Goal: Transaction & Acquisition: Purchase product/service

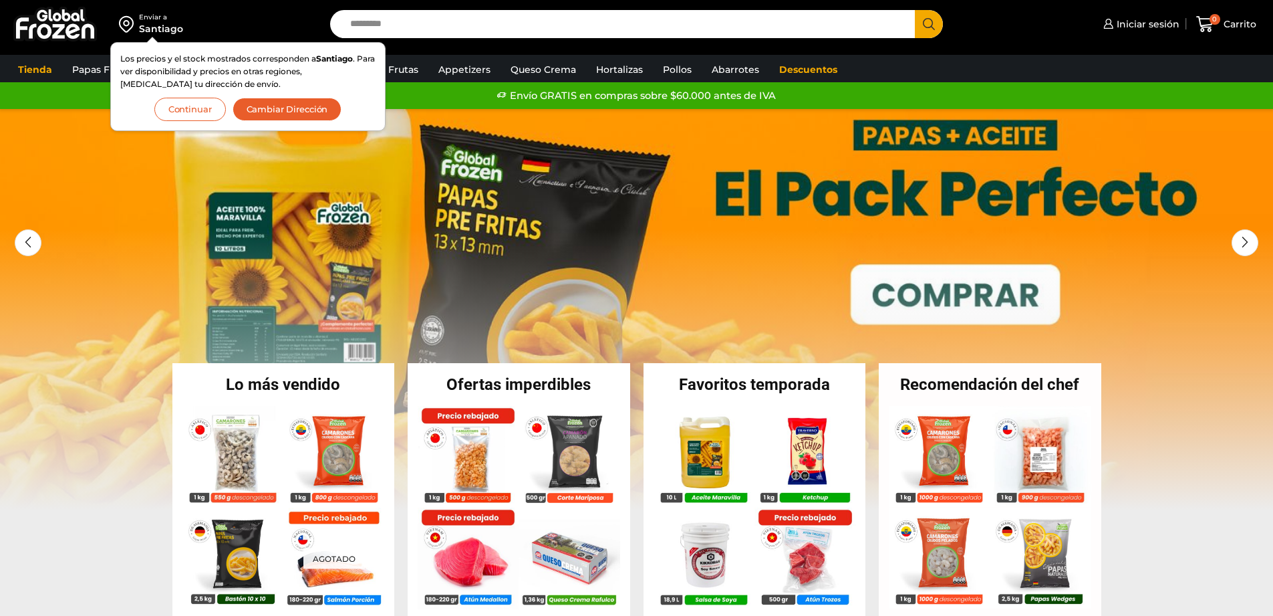
click at [689, 31] on input "Search input" at bounding box center [627, 24] width 566 height 28
type input "*"
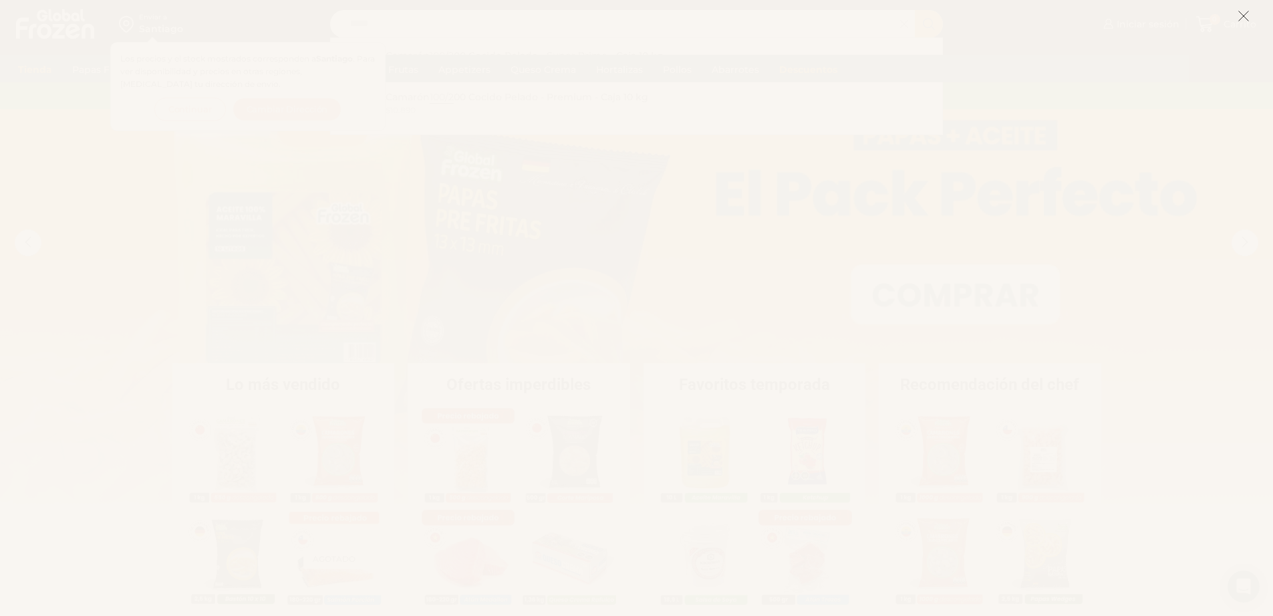
click at [1243, 20] on icon at bounding box center [1244, 16] width 12 height 12
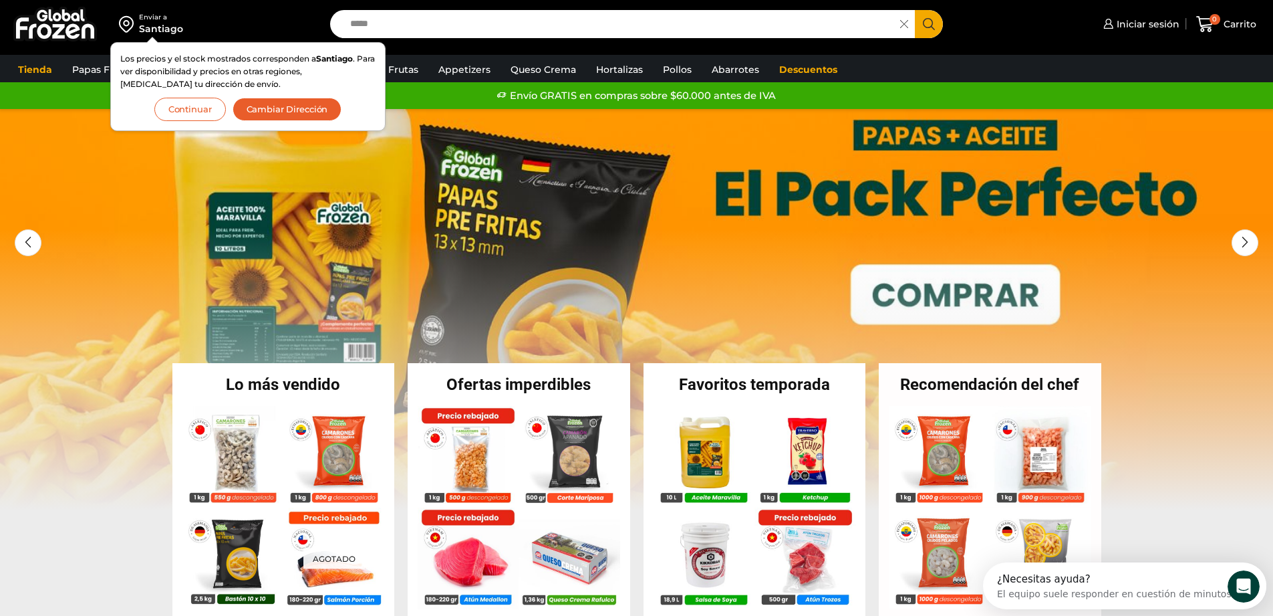
click at [414, 18] on input "*****" at bounding box center [619, 24] width 551 height 28
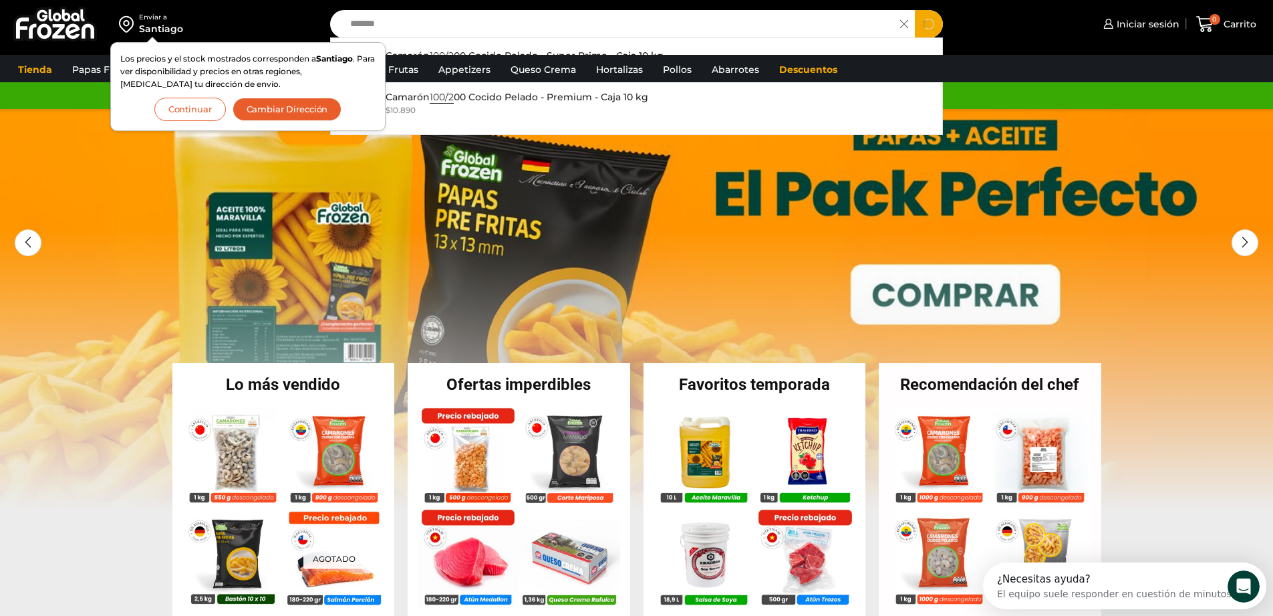
type input "*******"
click at [915, 10] on button "Search" at bounding box center [929, 24] width 28 height 28
click at [181, 109] on button "Continuar" at bounding box center [190, 109] width 72 height 23
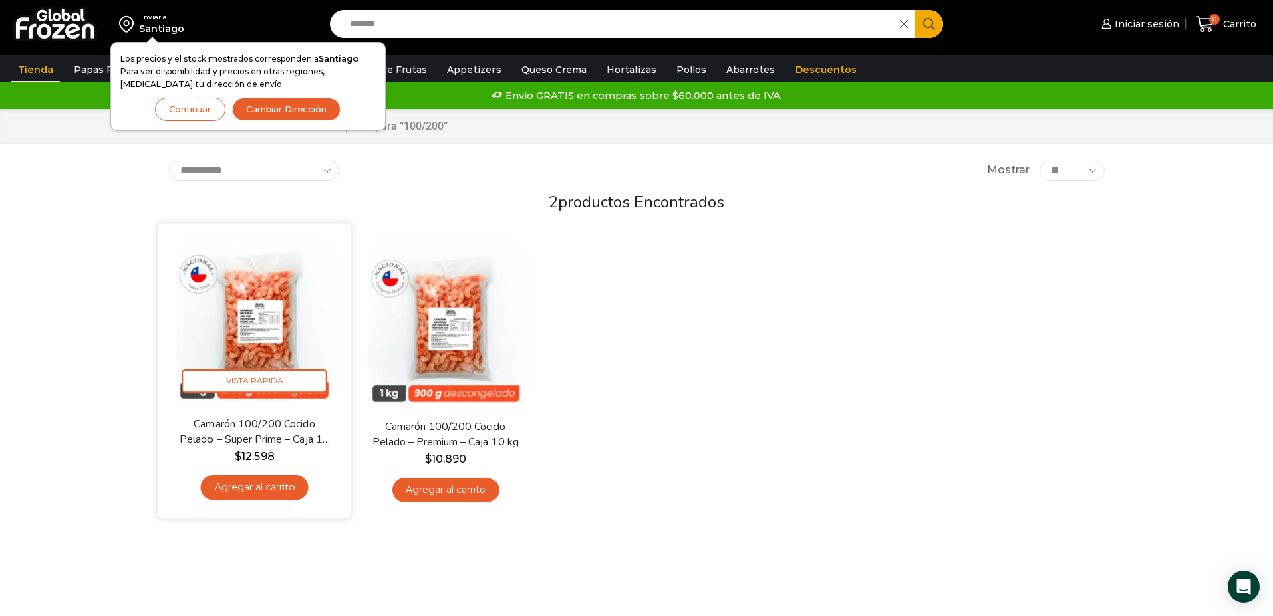
click at [248, 303] on img at bounding box center [254, 319] width 172 height 172
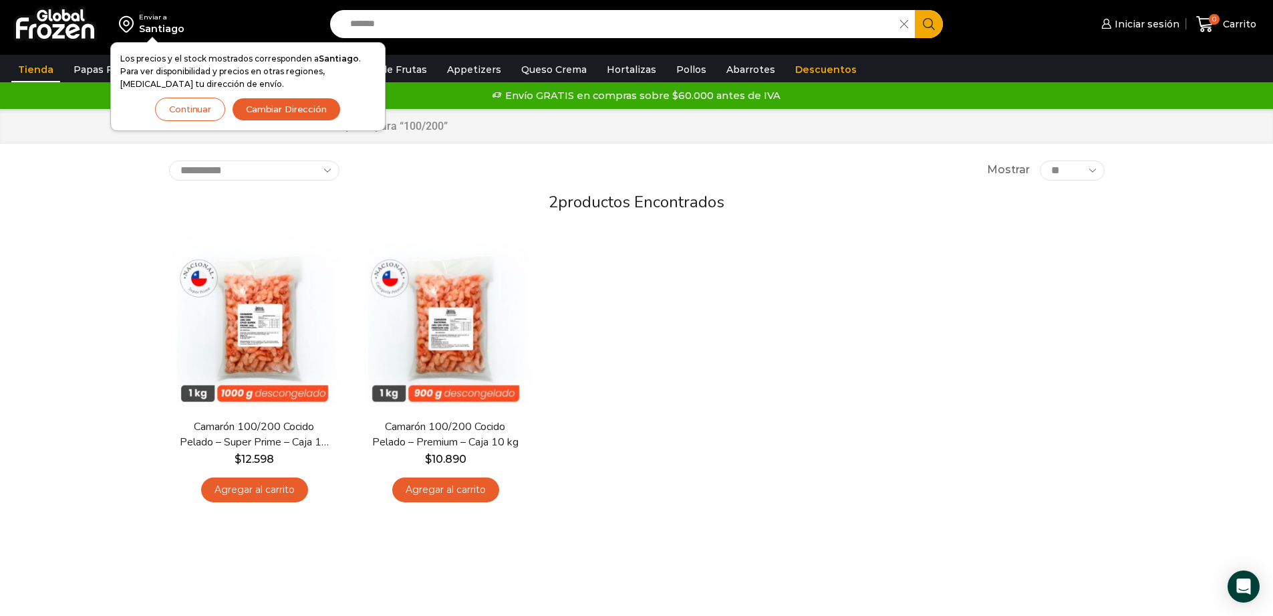
click at [189, 118] on button "Continuar" at bounding box center [190, 109] width 70 height 23
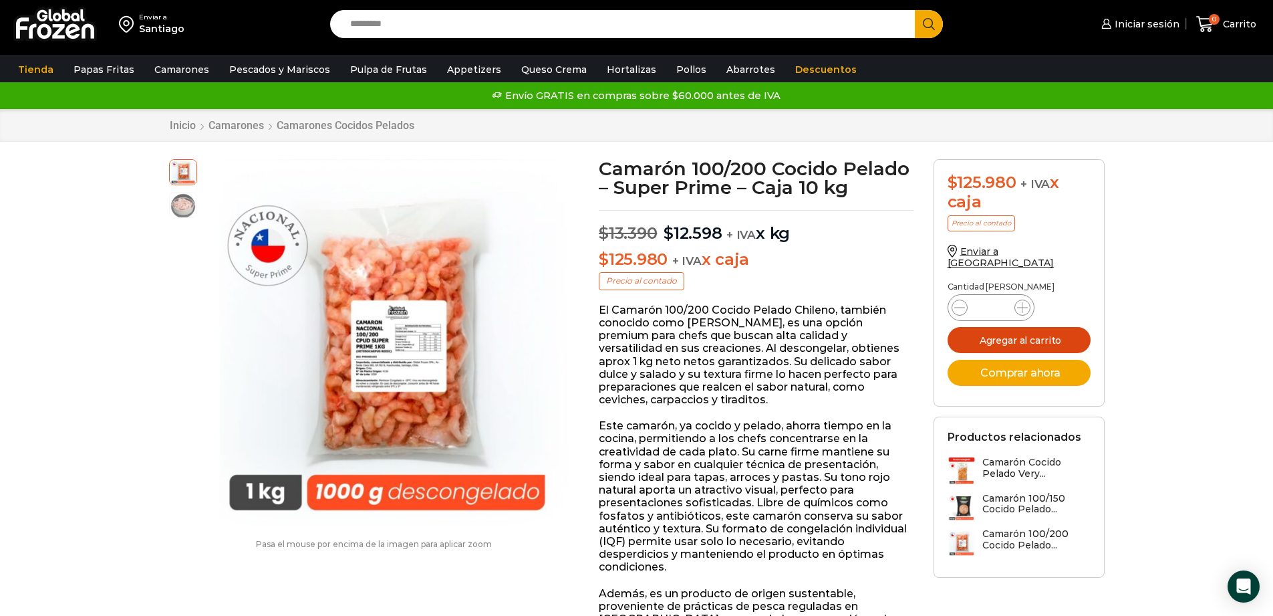
click at [1036, 330] on button "Agregar al carrito" at bounding box center [1019, 340] width 143 height 26
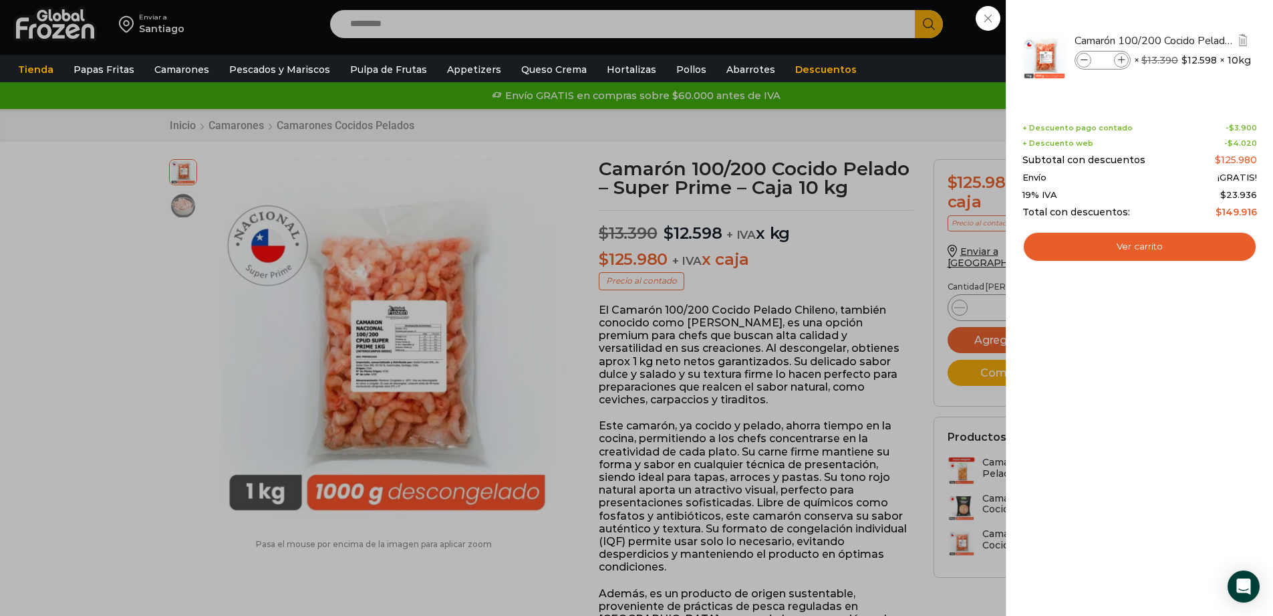
click at [1108, 62] on input "*" at bounding box center [1103, 60] width 20 height 15
type input "*"
type input "**"
click at [1117, 90] on li "Camarón 100/200 Cocido Pelado - Super Prime - Caja 10 kg Camarón 100/200 Cocido…" at bounding box center [1139, 57] width 237 height 74
click at [1142, 248] on link "Ver carrito" at bounding box center [1140, 246] width 235 height 31
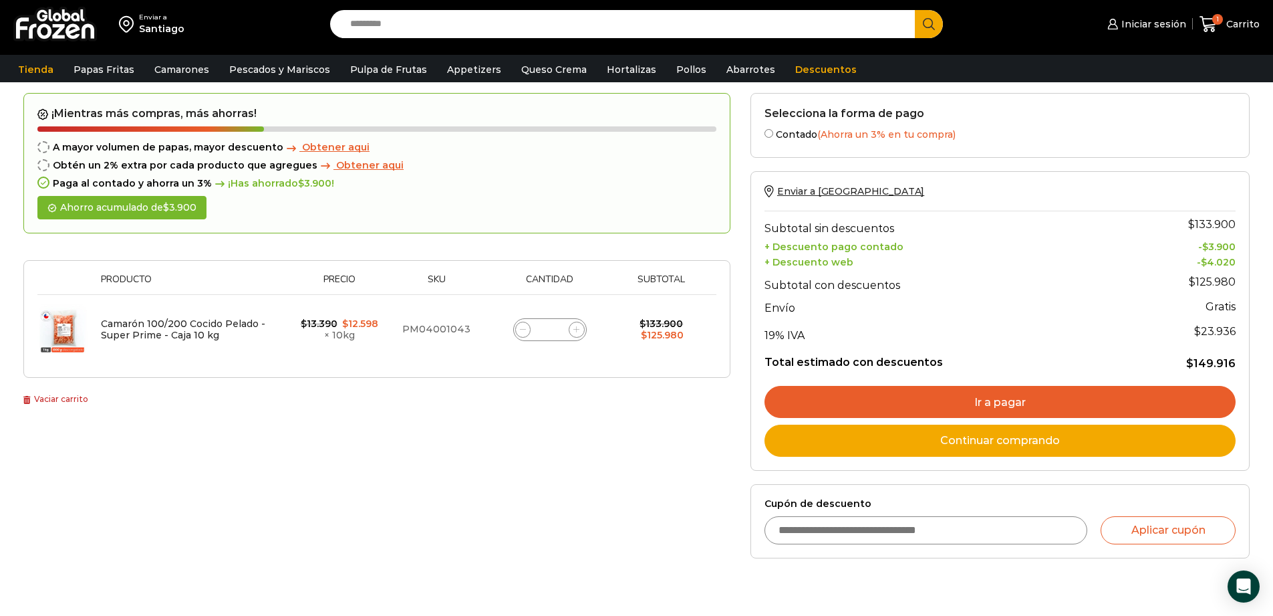
scroll to position [88, 0]
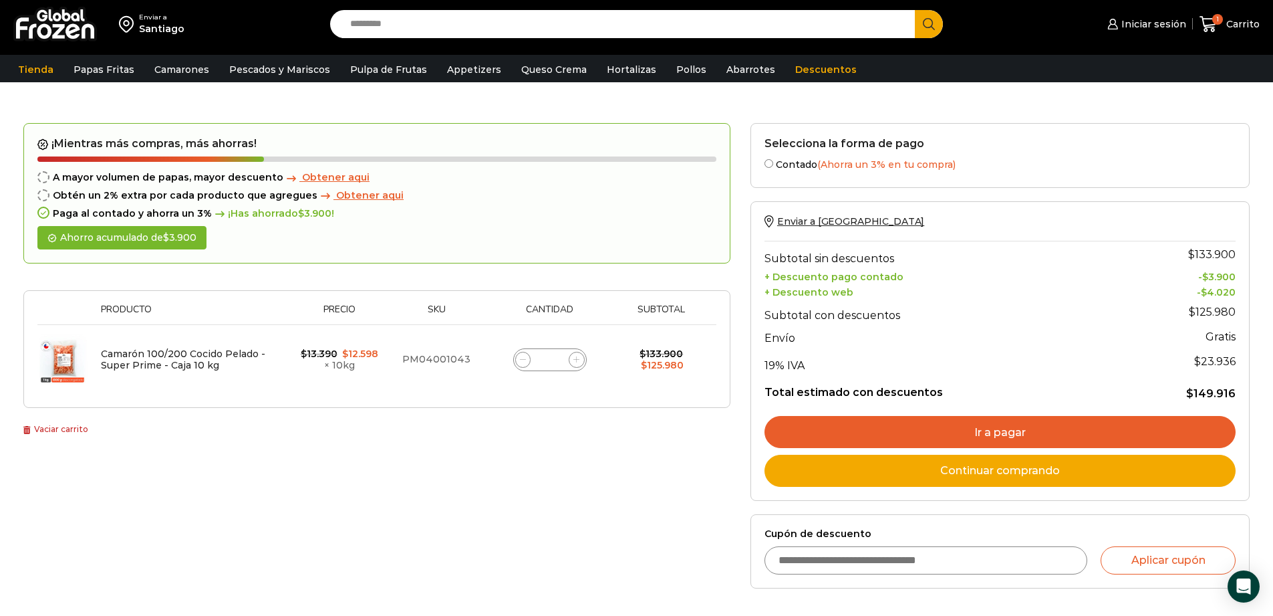
click at [558, 354] on input "*" at bounding box center [550, 359] width 19 height 19
type input "**"
click at [546, 425] on div "¡Mientras más compras, más ahorras! A mayor volumen de papas, mayor descuento O…" at bounding box center [376, 280] width 707 height 314
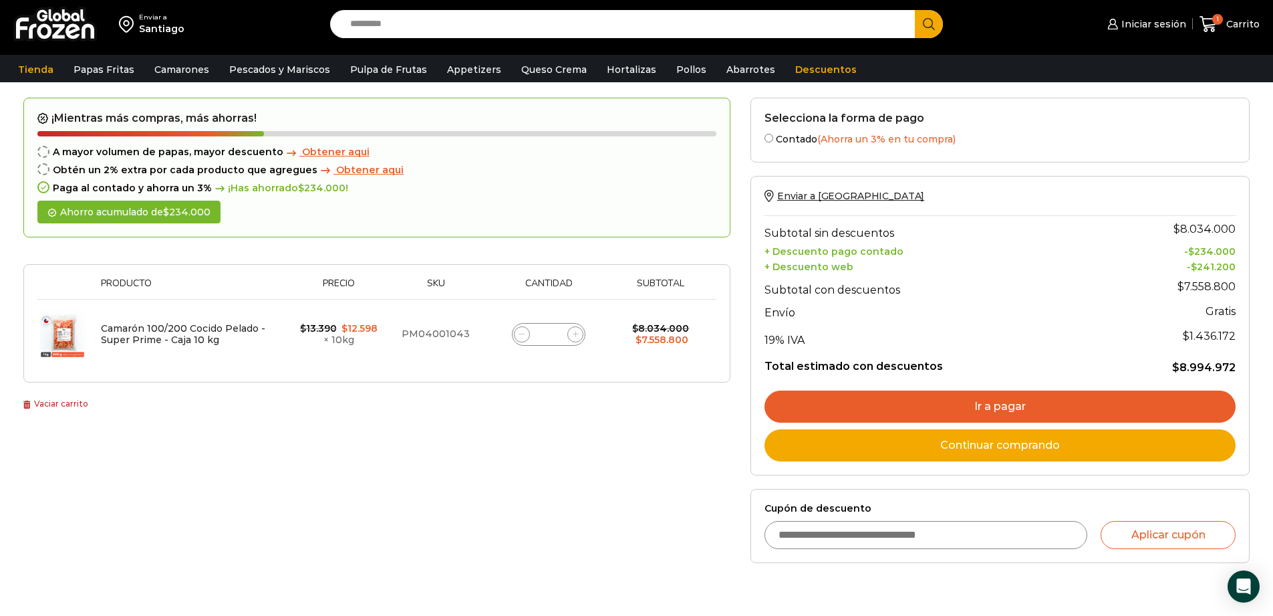
scroll to position [147, 0]
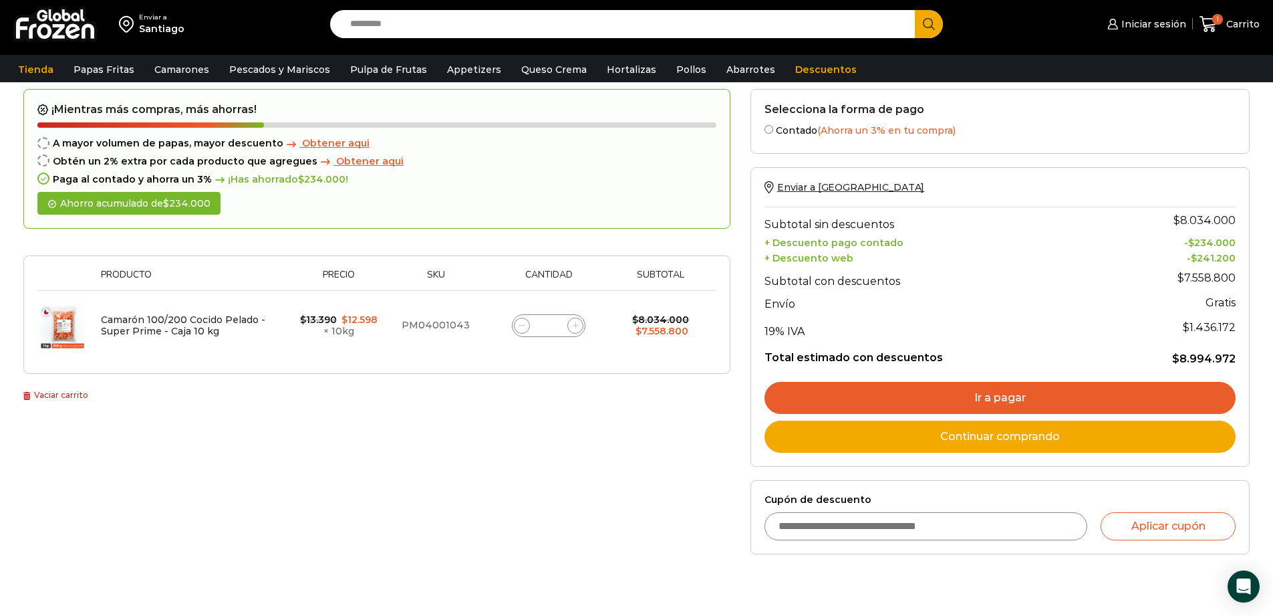
click at [860, 525] on input "Cupón de descuento" at bounding box center [927, 526] width 324 height 28
type input "*****"
click at [1149, 524] on button "Aplicar cupón" at bounding box center [1168, 526] width 135 height 28
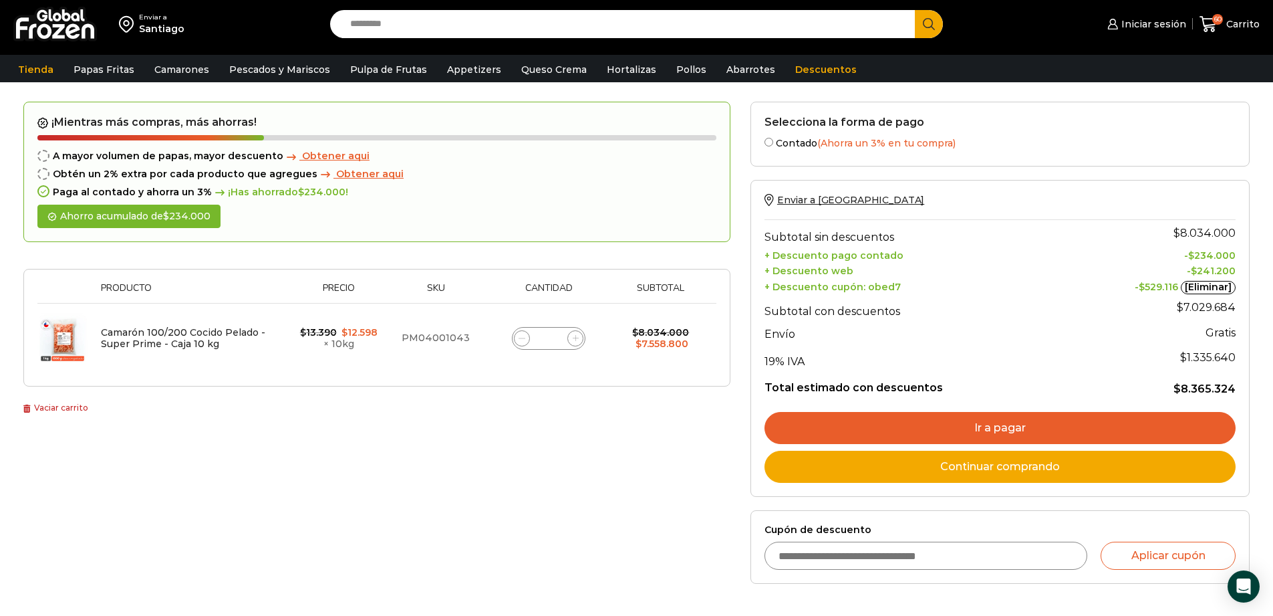
scroll to position [125, 0]
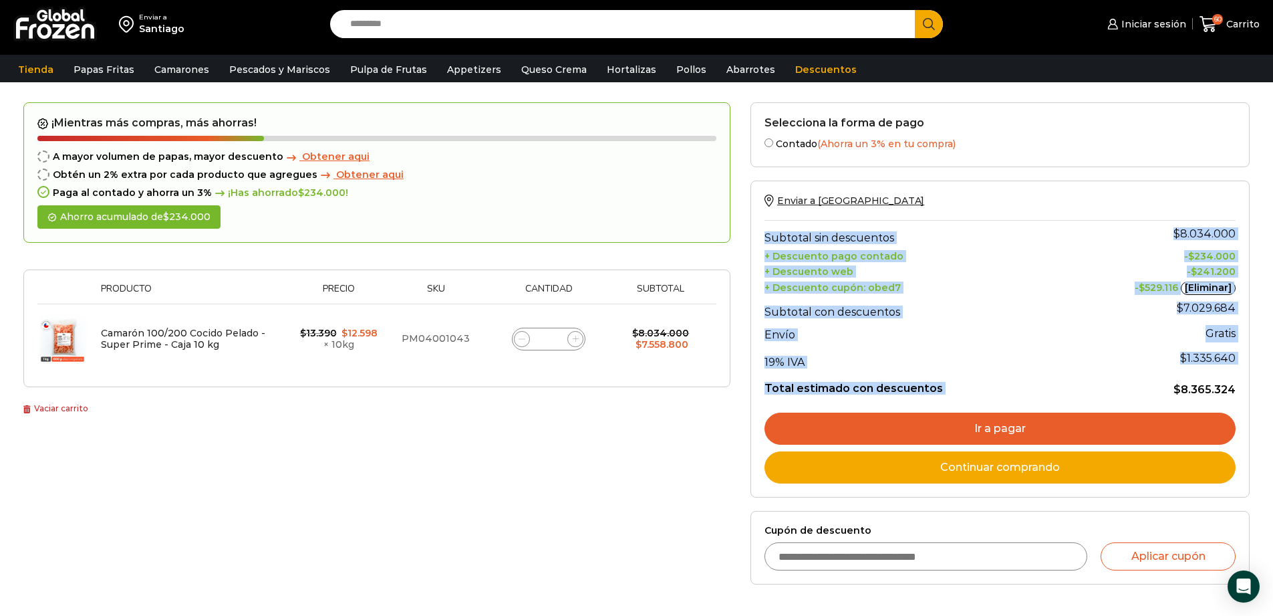
drag, startPoint x: 1179, startPoint y: 390, endPoint x: 1263, endPoint y: 394, distance: 84.3
click at [1263, 394] on div "Enviar a [GEOGRAPHIC_DATA] Search input Search Iniciar sesión" at bounding box center [636, 284] width 1273 height 818
click at [620, 463] on div "¡Mientras más compras, más ahorras! A mayor volumen [PERSON_NAME], mayor descue…" at bounding box center [376, 367] width 727 height 531
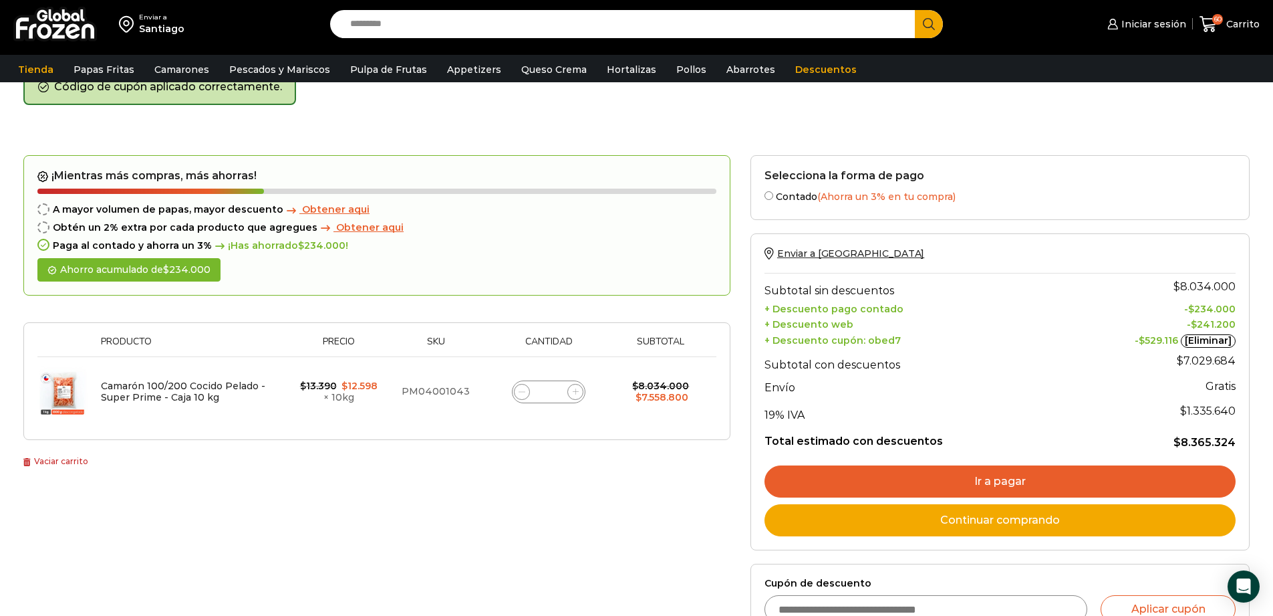
scroll to position [92, 0]
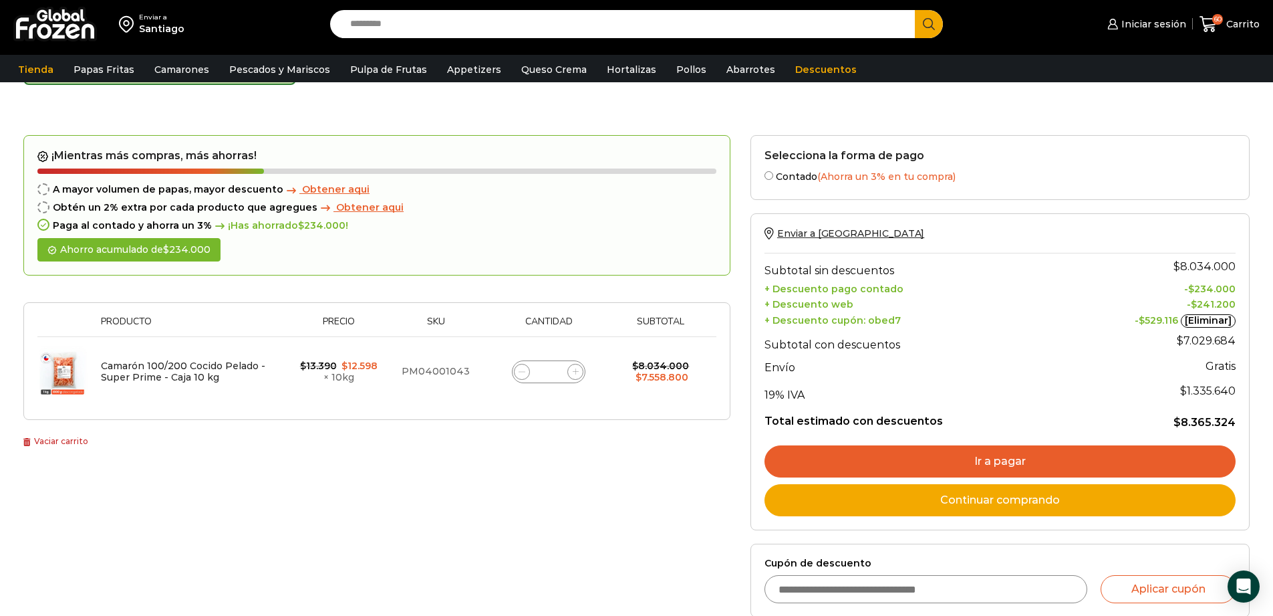
click at [1177, 427] on span "$" at bounding box center [1177, 422] width 7 height 13
drag, startPoint x: 1177, startPoint y: 427, endPoint x: 1246, endPoint y: 427, distance: 68.9
click at [1246, 427] on div "Enviar a [GEOGRAPHIC_DATA] Subtotal sin descuentos $ 8.034.000 + Descuento pago…" at bounding box center [1000, 371] width 499 height 317
drag, startPoint x: 1187, startPoint y: 289, endPoint x: 1237, endPoint y: 289, distance: 50.1
click at [1237, 289] on div "Enviar a [GEOGRAPHIC_DATA] Subtotal sin descuentos $ 8.034.000 + Descuento pago…" at bounding box center [1000, 371] width 499 height 317
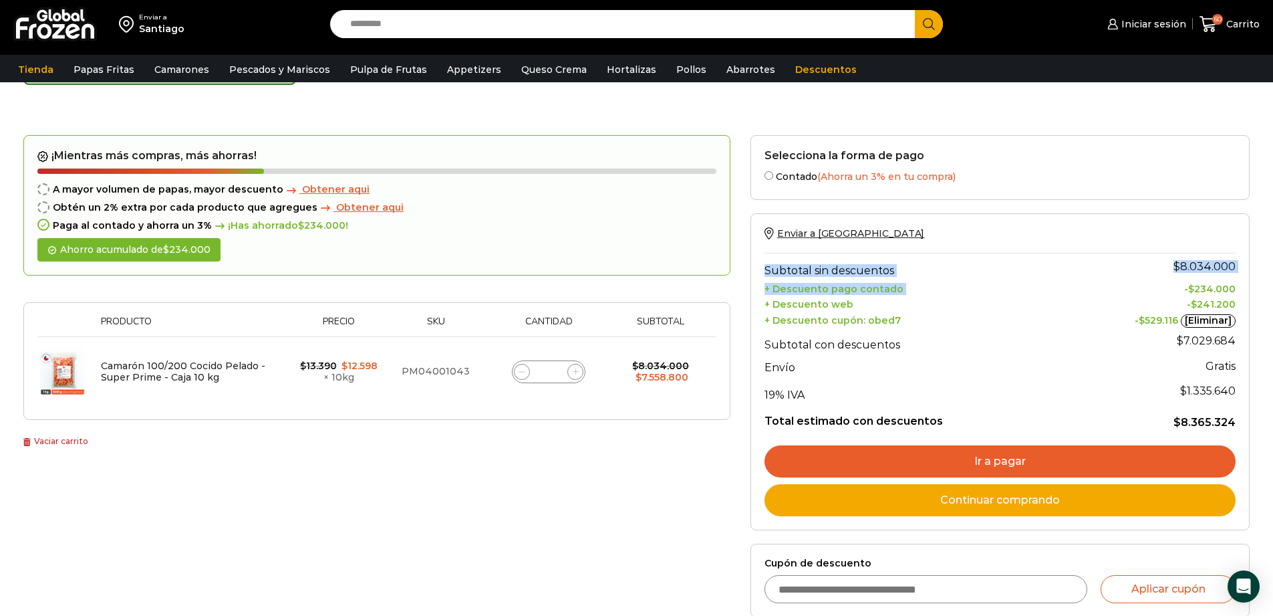
click at [1209, 291] on bdi "$ 234.000" at bounding box center [1212, 289] width 47 height 12
drag, startPoint x: 1187, startPoint y: 289, endPoint x: 1232, endPoint y: 287, distance: 44.8
click at [1232, 287] on td "- $ 234.000" at bounding box center [1153, 287] width 166 height 15
click at [1181, 417] on span "$" at bounding box center [1177, 422] width 7 height 13
click at [1178, 425] on span "$" at bounding box center [1177, 422] width 7 height 13
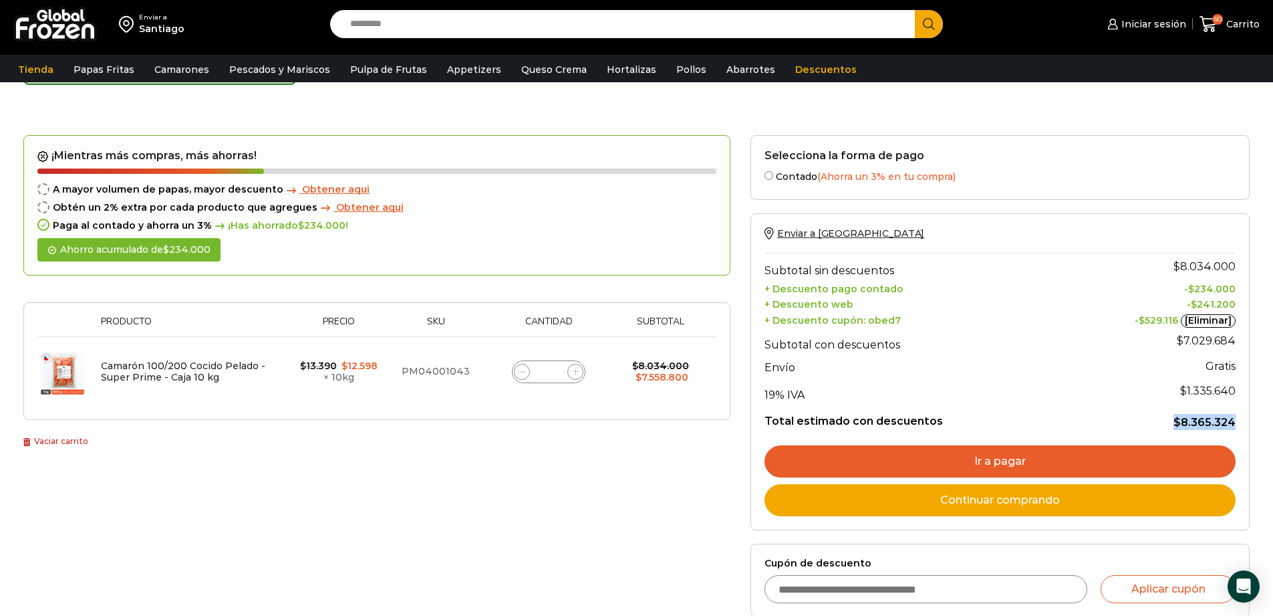
drag, startPoint x: 1178, startPoint y: 425, endPoint x: 1234, endPoint y: 425, distance: 56.2
click at [1234, 425] on bdi "$ 8.365.324" at bounding box center [1205, 422] width 62 height 13
drag, startPoint x: 1191, startPoint y: 291, endPoint x: 1238, endPoint y: 286, distance: 47.8
click at [1238, 286] on div "Enviar a Chile Subtotal sin descuentos $ 8.034.000 + Descuento pago contado - $…" at bounding box center [1000, 371] width 499 height 317
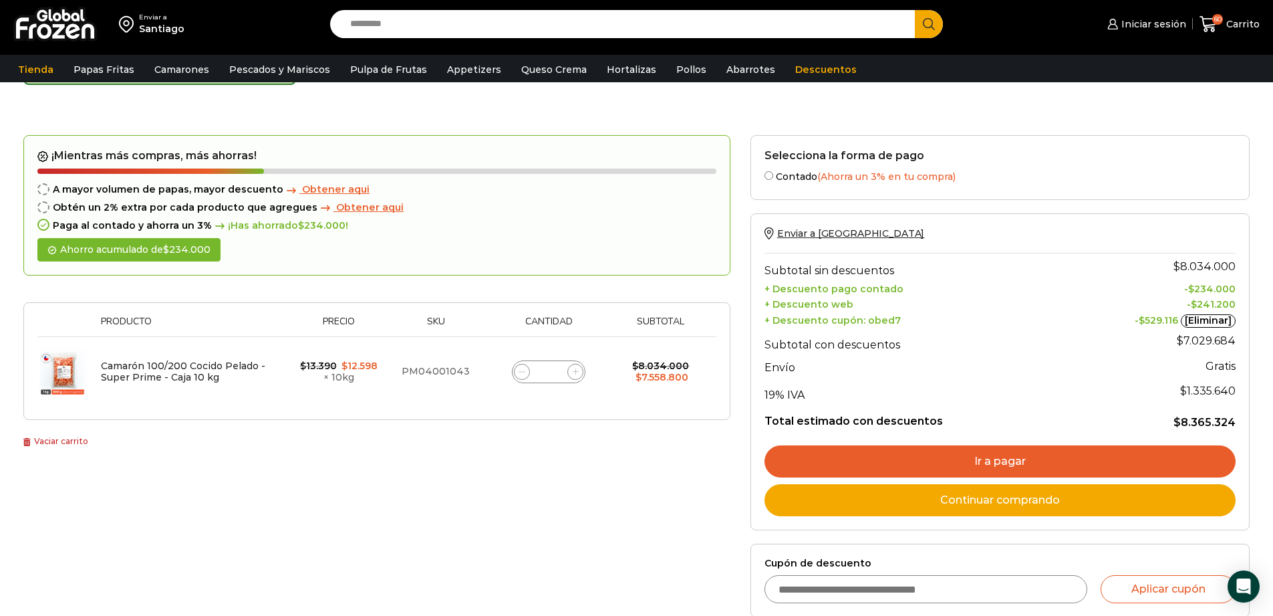
click at [1238, 286] on div "Enviar a Chile Subtotal sin descuentos $ 8.034.000 + Descuento pago contado - $…" at bounding box center [1000, 371] width 499 height 317
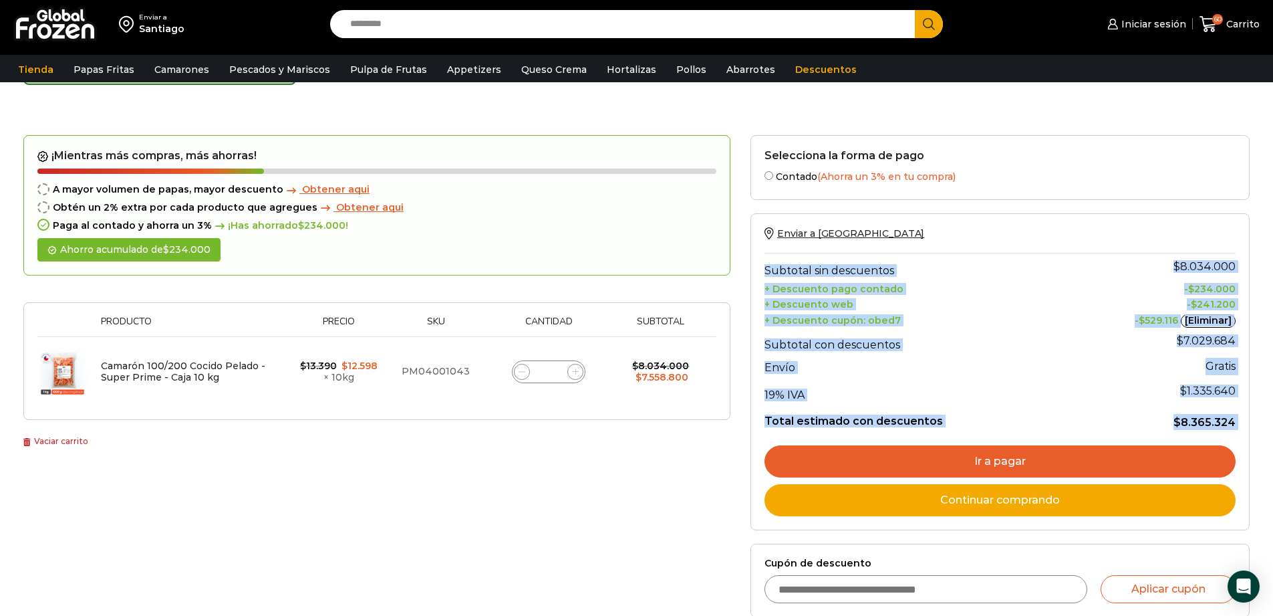
click at [1231, 285] on bdi "$ 234.000" at bounding box center [1212, 289] width 47 height 12
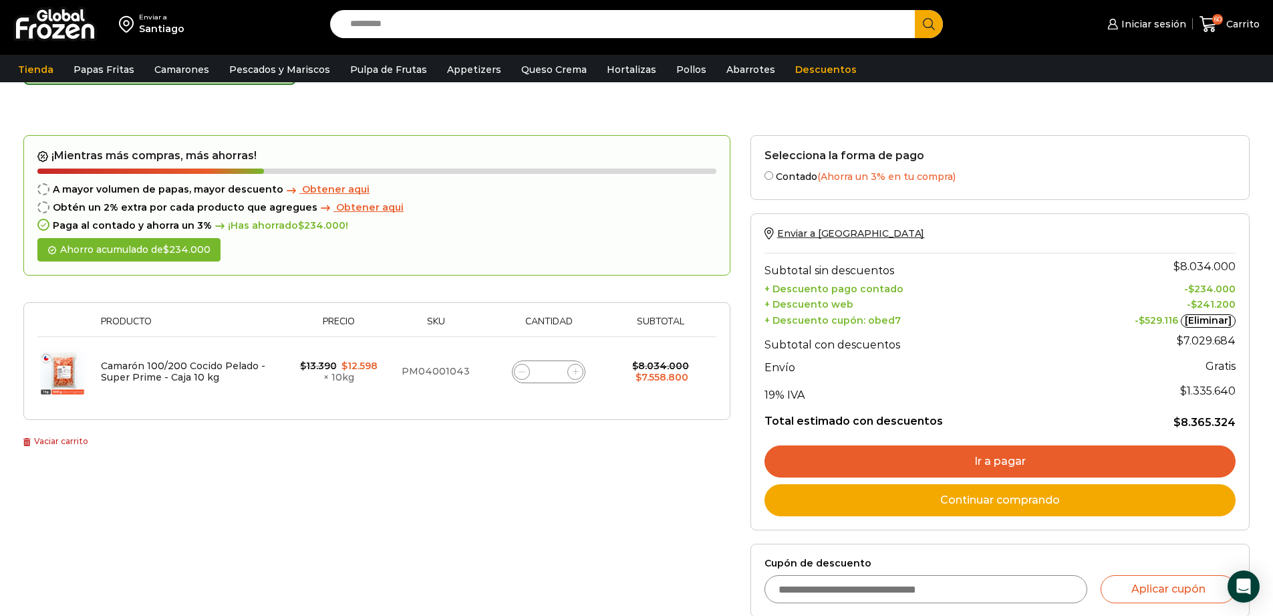
click at [1231, 285] on bdi "$ 234.000" at bounding box center [1212, 289] width 47 height 12
click at [1179, 410] on td "$ 8.365.324" at bounding box center [1153, 416] width 166 height 25
drag, startPoint x: 1180, startPoint y: 420, endPoint x: 1235, endPoint y: 429, distance: 56.1
click at [1235, 429] on bdi "$ 8.365.324" at bounding box center [1205, 422] width 62 height 13
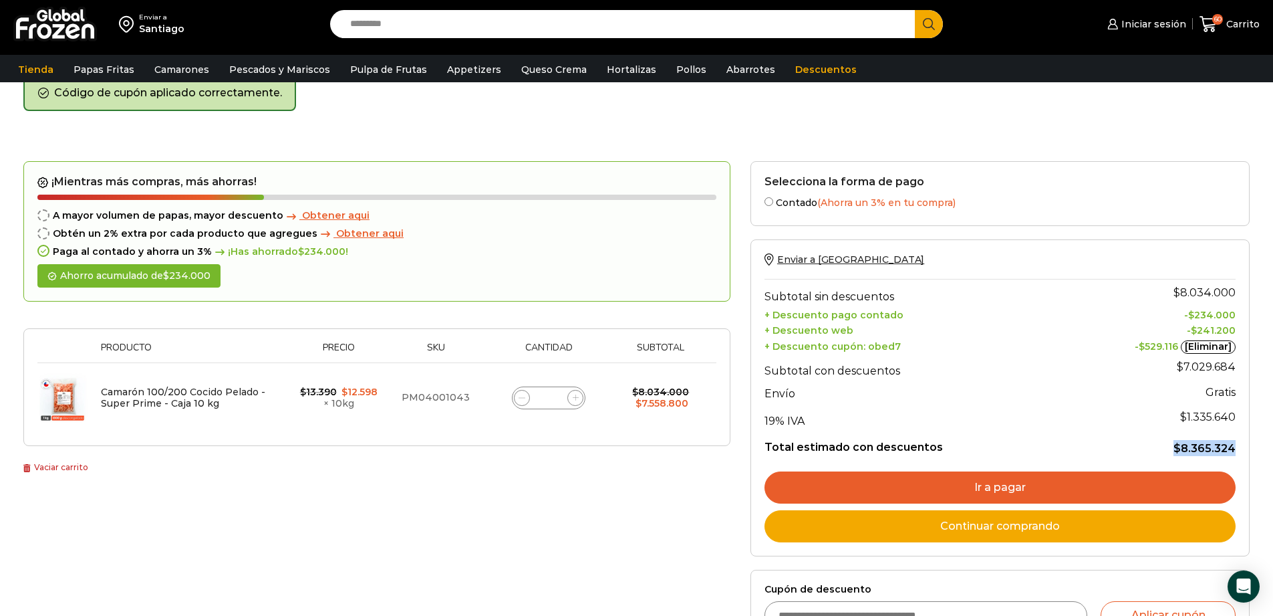
scroll to position [0, 0]
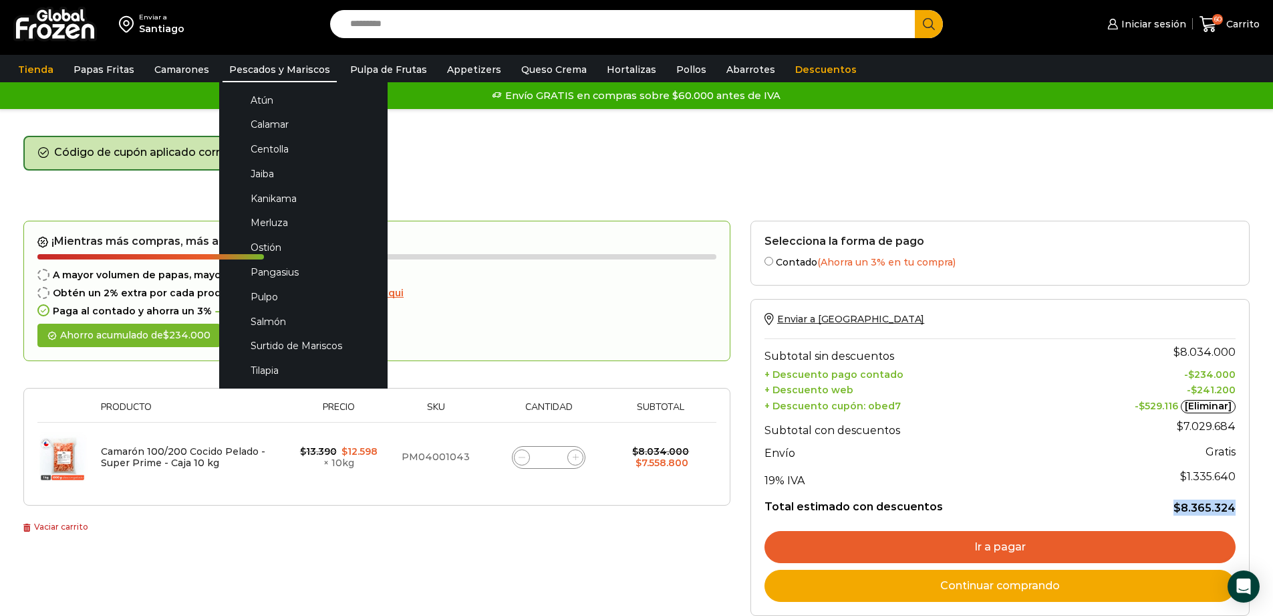
click at [276, 68] on link "Pescados y Mariscos" at bounding box center [280, 69] width 114 height 25
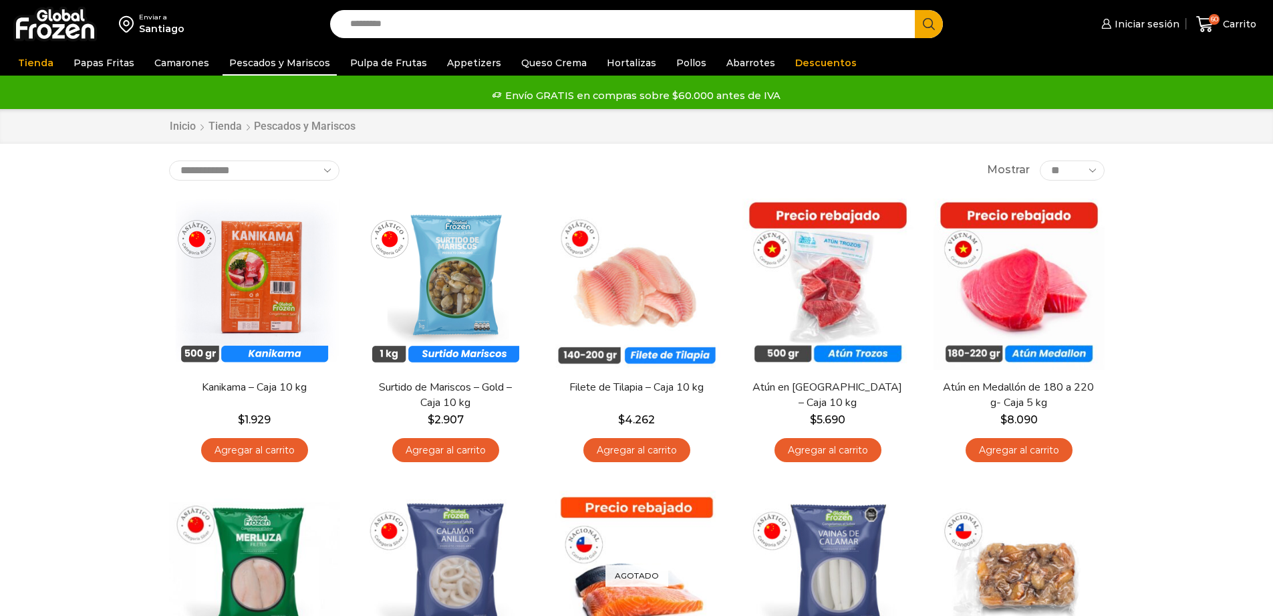
click at [419, 21] on input "Search input" at bounding box center [627, 24] width 566 height 28
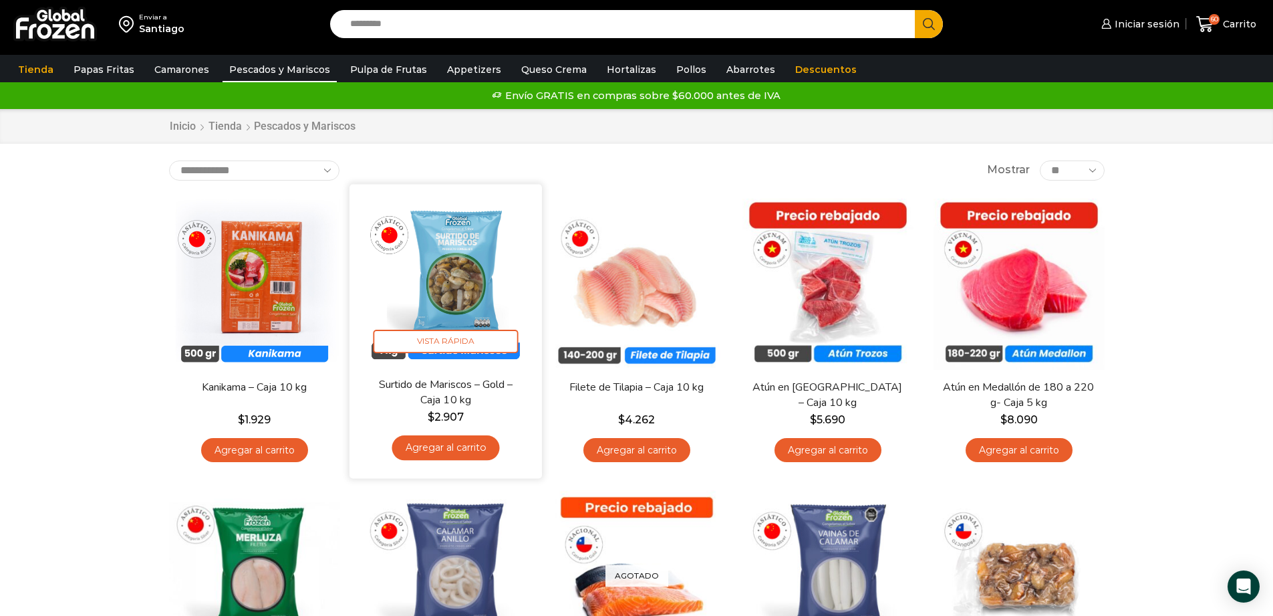
click at [459, 258] on img at bounding box center [446, 280] width 172 height 172
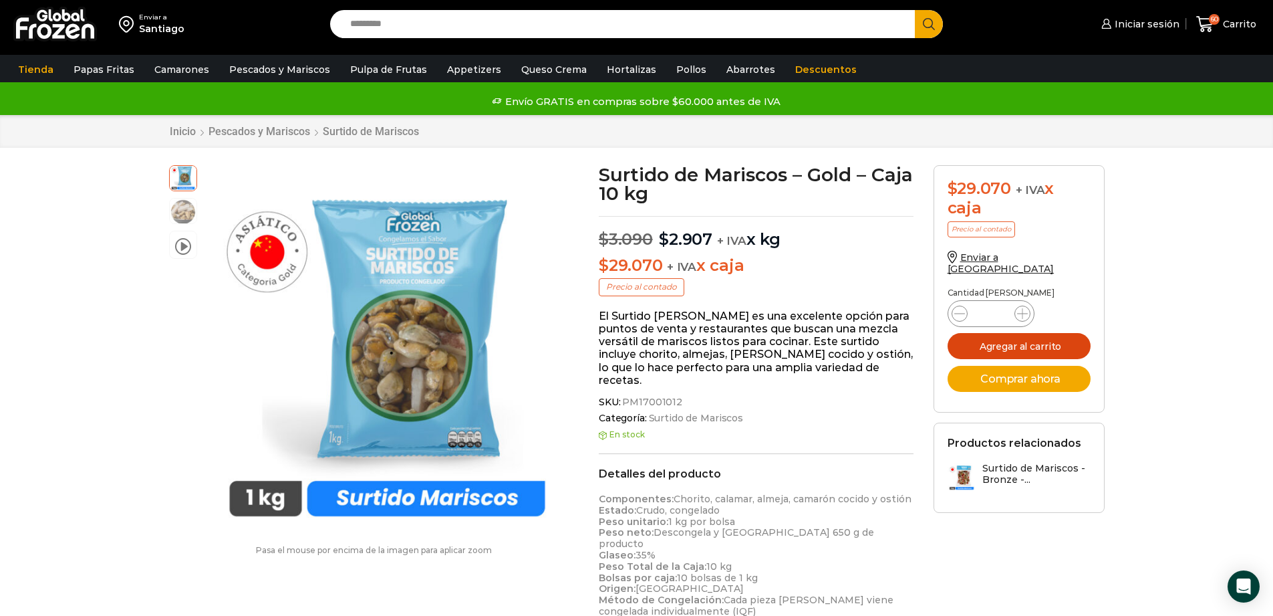
click at [1033, 333] on button "Agregar al carrito" at bounding box center [1019, 346] width 143 height 26
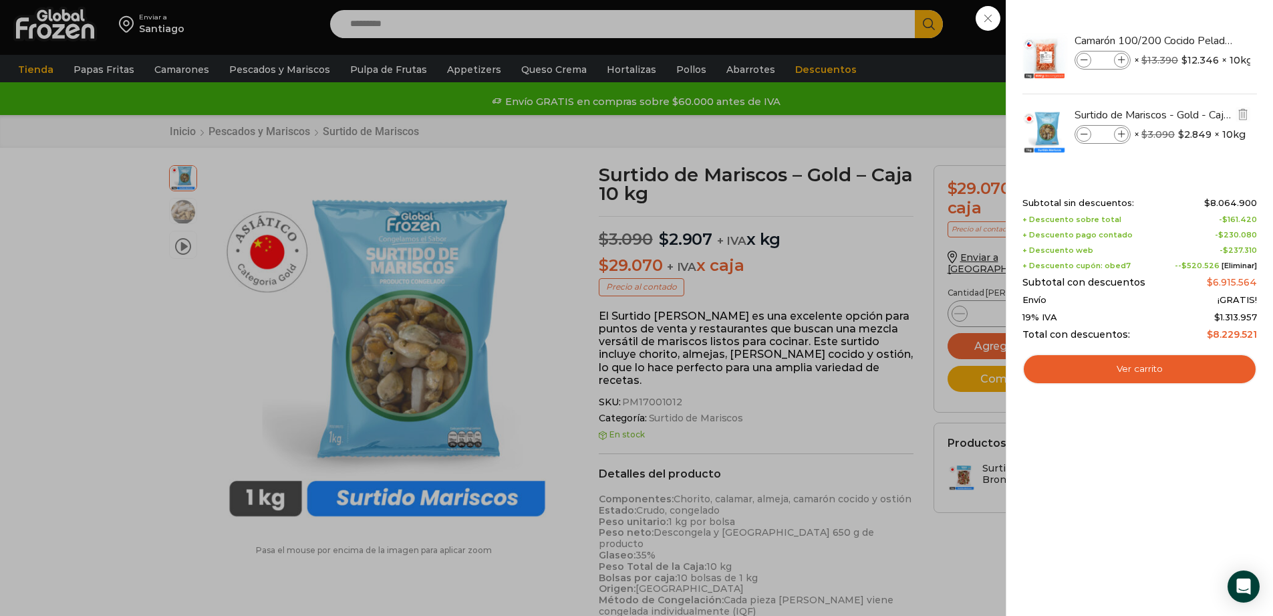
click at [1086, 140] on span at bounding box center [1084, 134] width 15 height 15
click at [1193, 40] on div "61 Carrito 61 61 Shopping Cart" at bounding box center [1226, 24] width 67 height 31
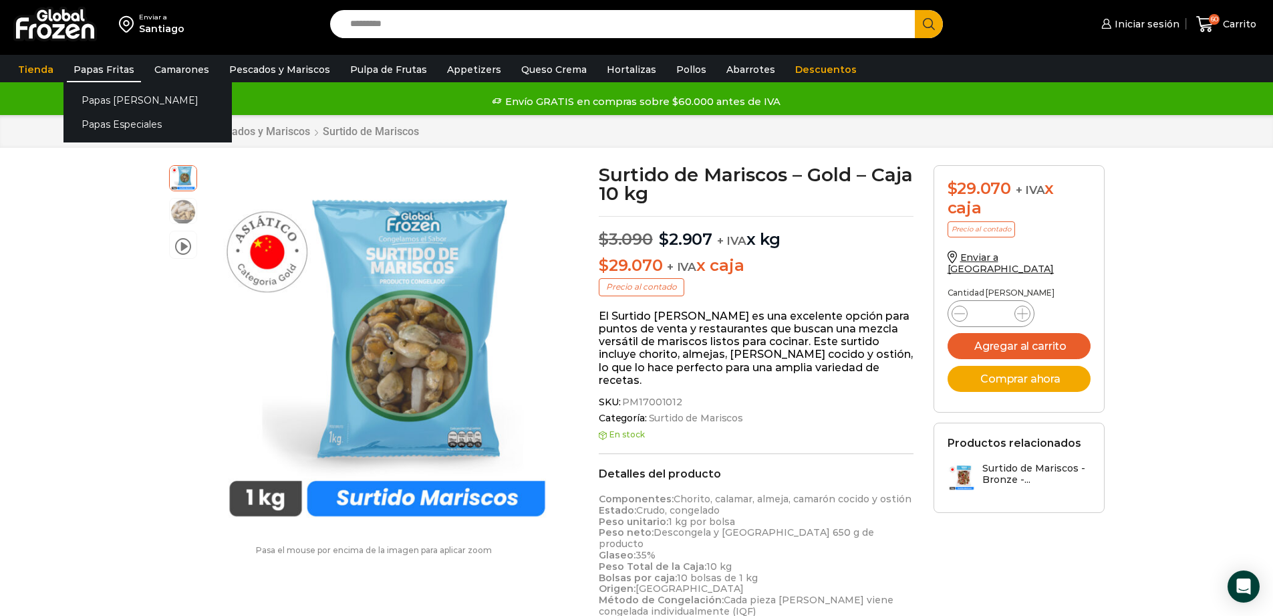
click at [98, 66] on link "Papas Fritas" at bounding box center [104, 69] width 74 height 25
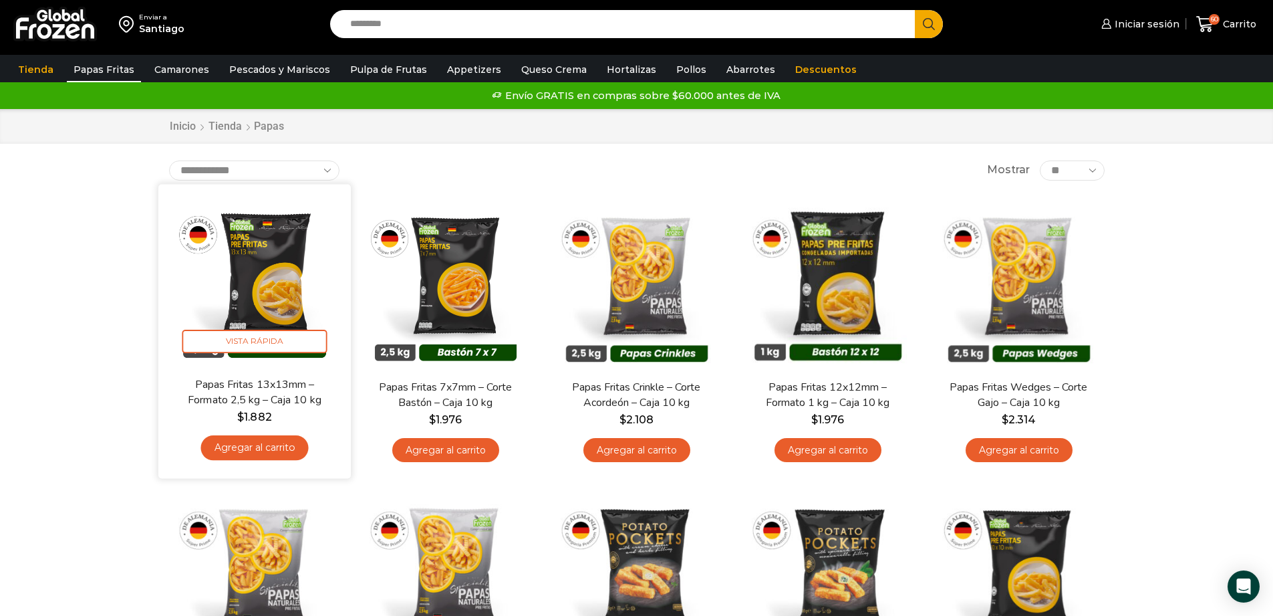
click at [273, 452] on link "Agregar al carrito" at bounding box center [255, 447] width 108 height 25
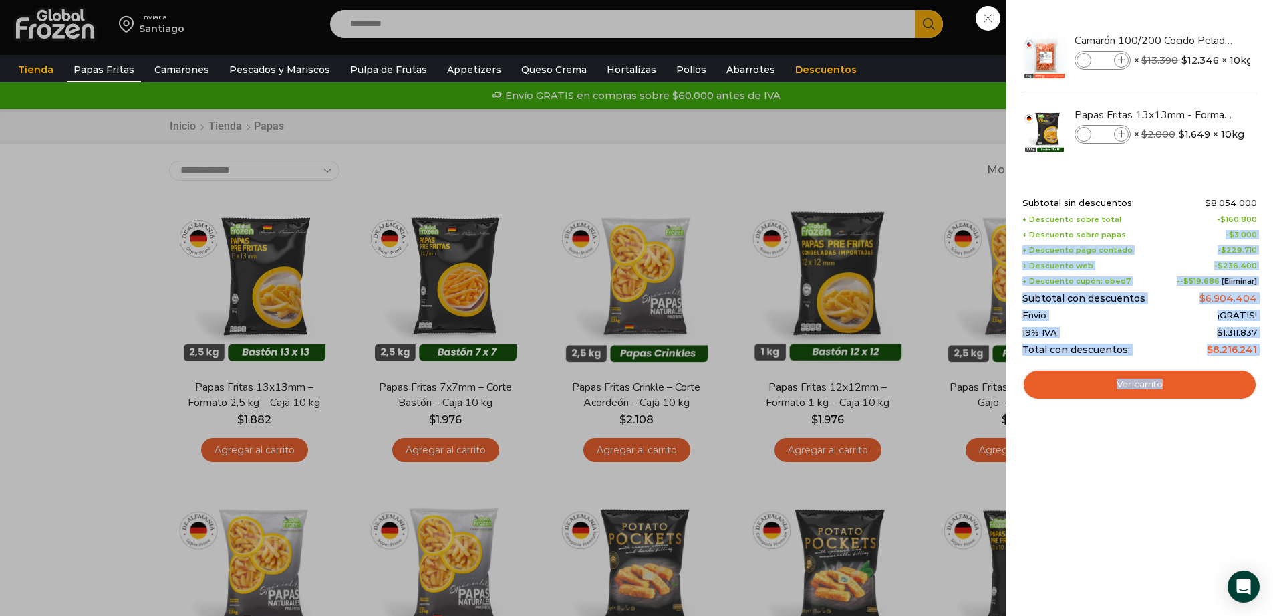
drag, startPoint x: 1229, startPoint y: 235, endPoint x: 1266, endPoint y: 232, distance: 36.9
click at [1266, 232] on div "61 Shopping Cart Camarón 100/200 Cocido Pelado - Super Prime - Caja 10 kg Camar…" at bounding box center [1139, 308] width 267 height 616
click at [1227, 265] on bdi "$ 236.400" at bounding box center [1237, 265] width 39 height 9
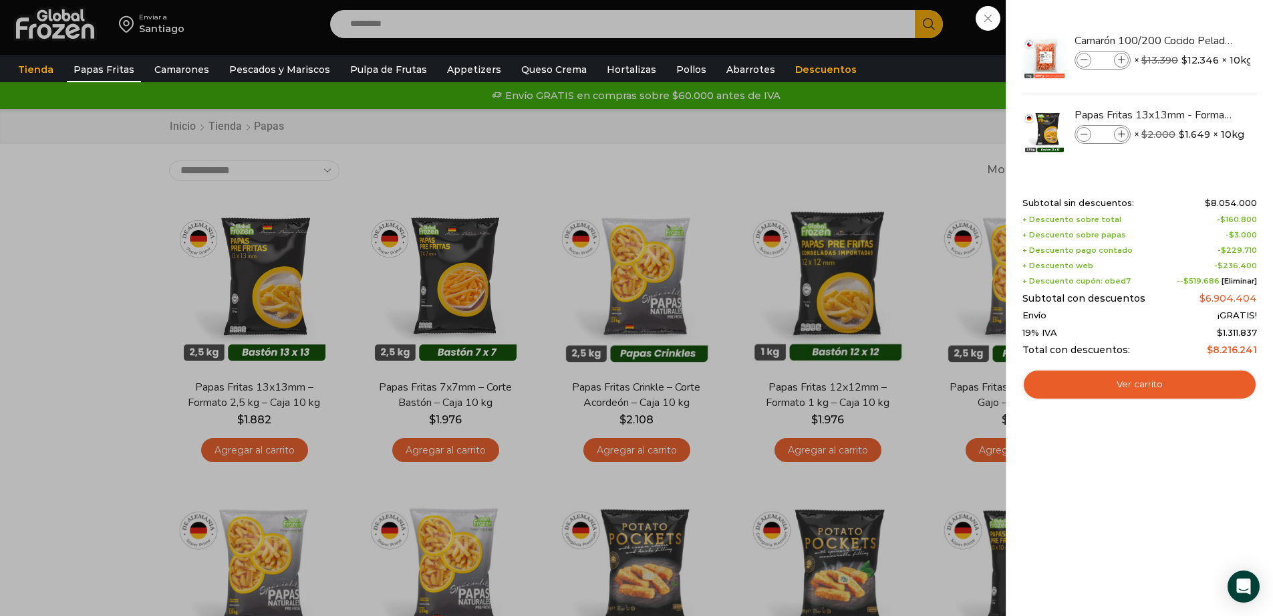
click at [1193, 40] on div "61 [GEOGRAPHIC_DATA] 61 61 Shopping Cart" at bounding box center [1226, 24] width 67 height 31
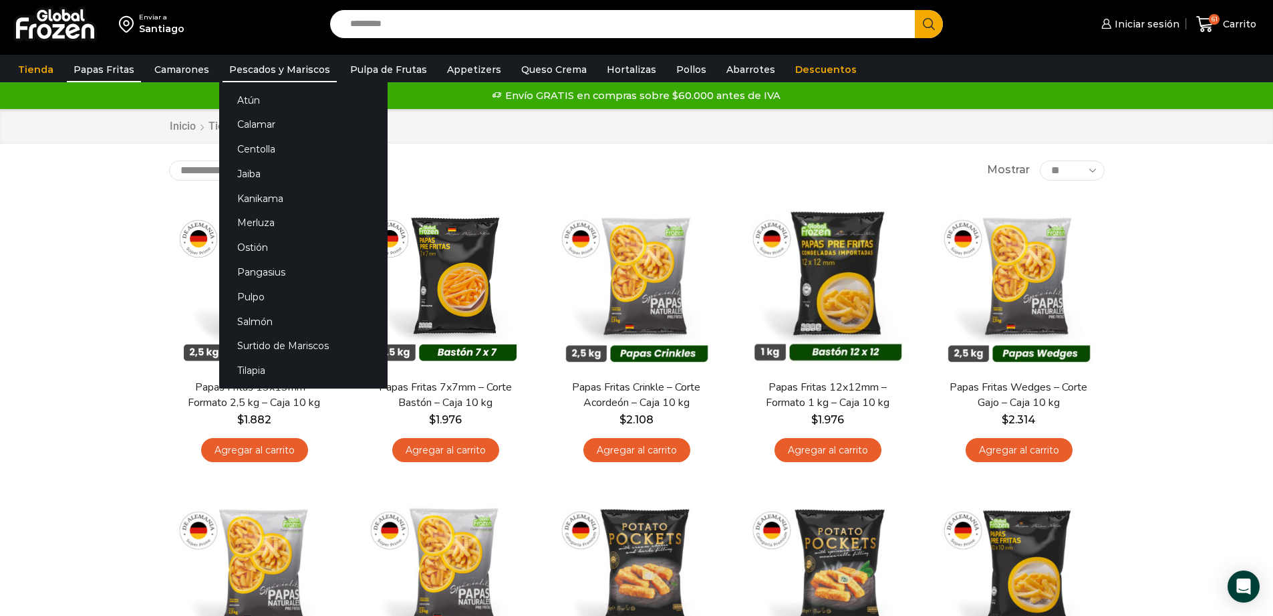
click at [277, 73] on link "Pescados y Mariscos" at bounding box center [280, 69] width 114 height 25
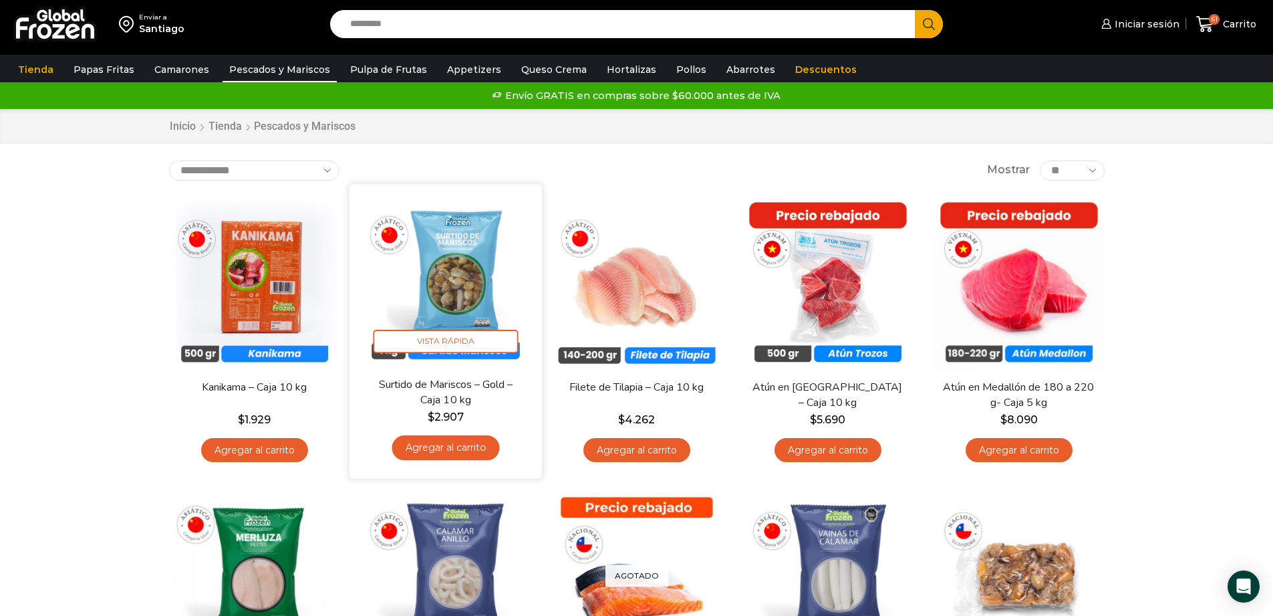
click at [467, 265] on img at bounding box center [446, 280] width 172 height 172
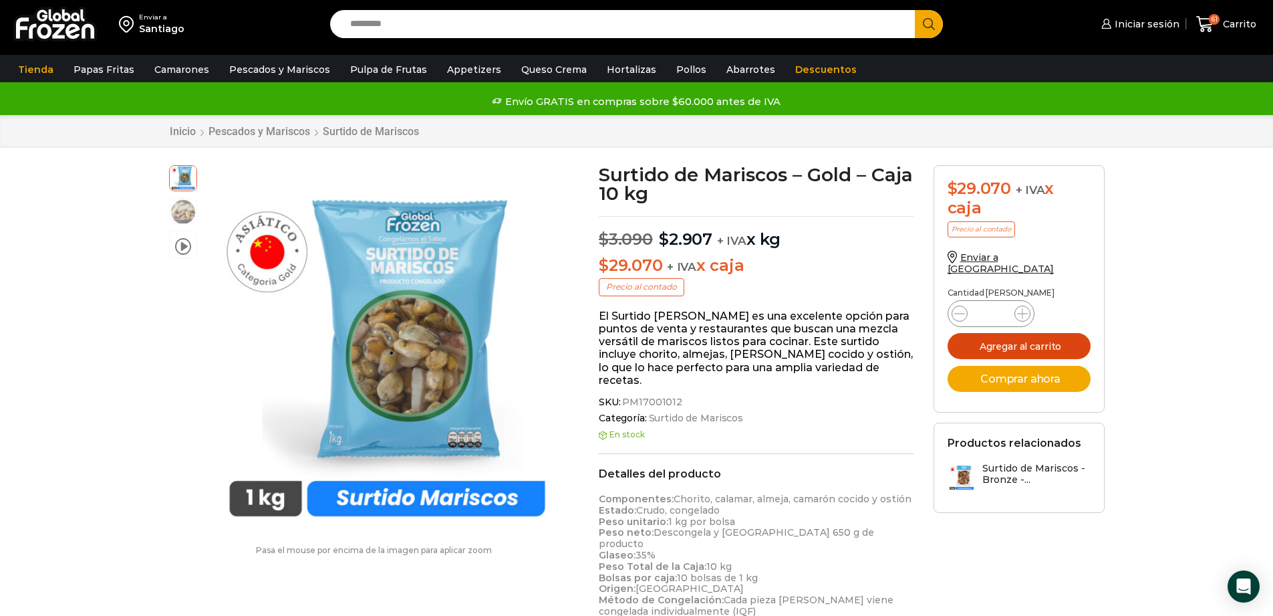
click at [1021, 338] on button "Agregar al carrito" at bounding box center [1019, 346] width 143 height 26
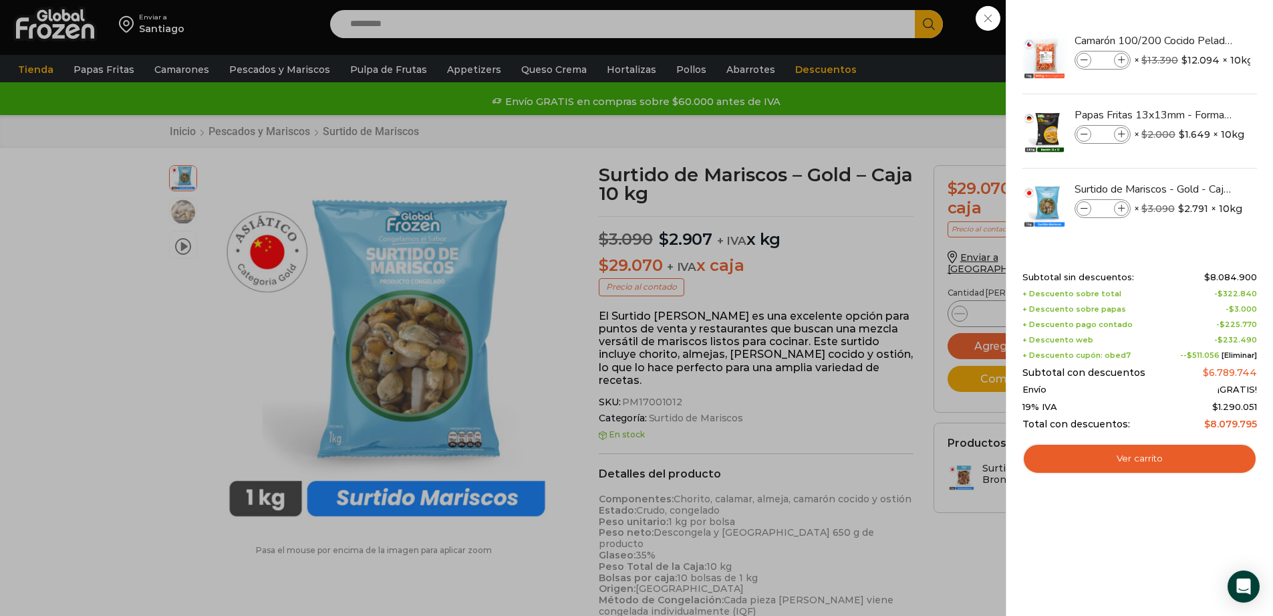
click at [1193, 40] on div "62 [GEOGRAPHIC_DATA] 62 62 Shopping Cart" at bounding box center [1226, 24] width 67 height 31
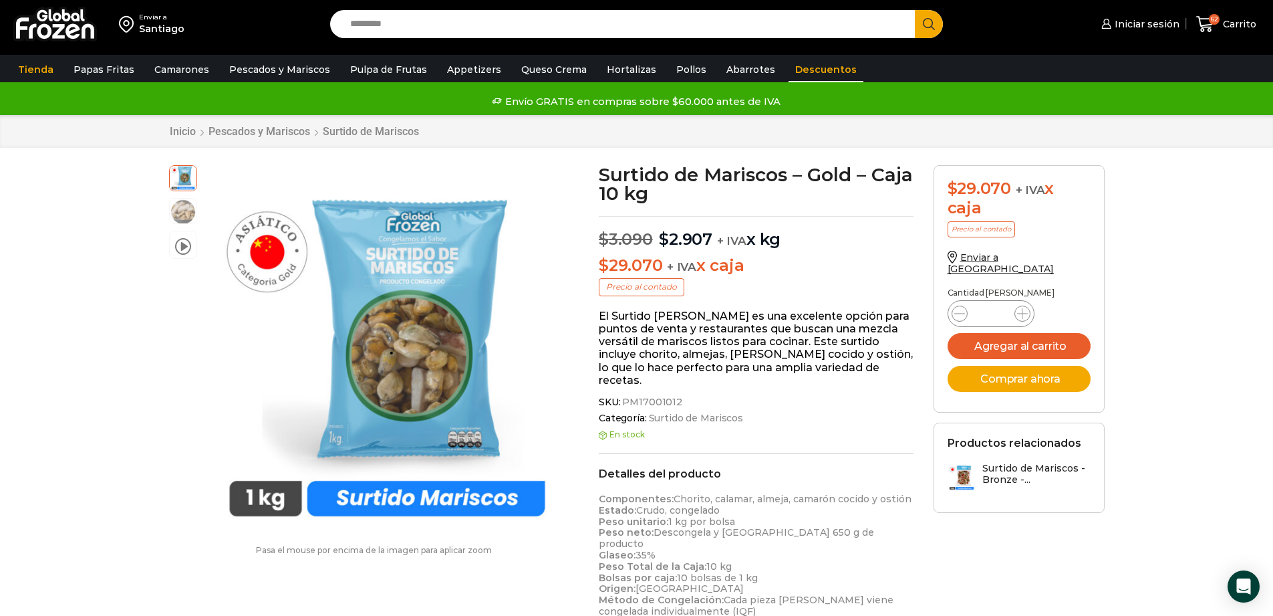
click at [811, 73] on link "Descuentos" at bounding box center [826, 69] width 75 height 25
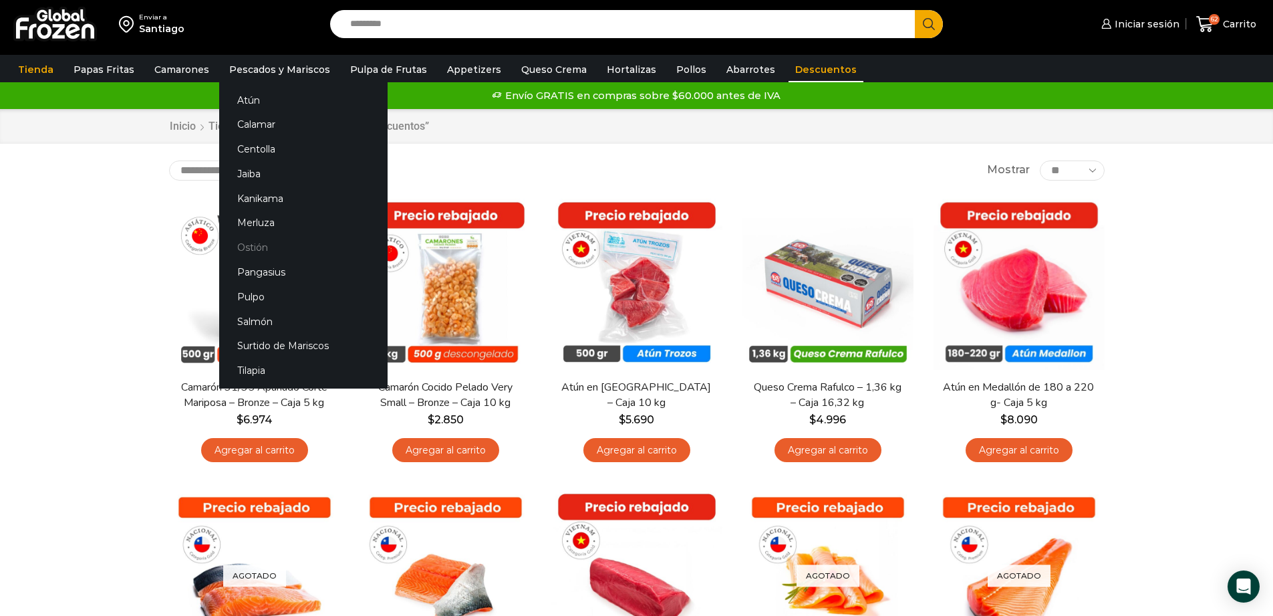
click at [251, 243] on link "Ostión" at bounding box center [303, 247] width 168 height 25
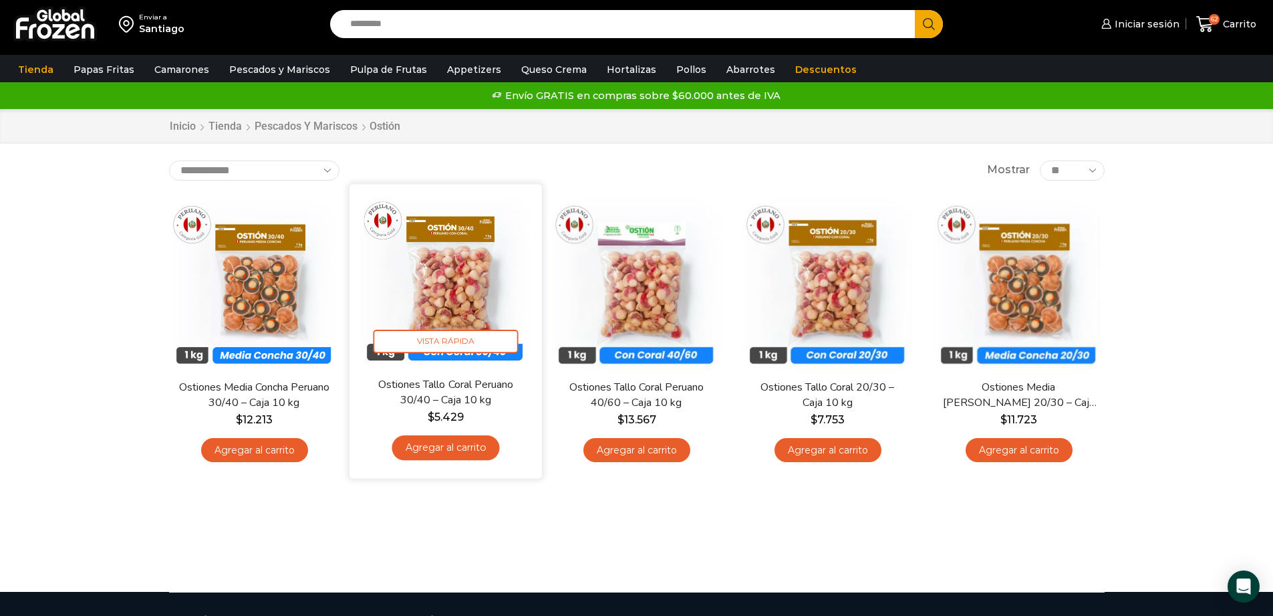
click at [448, 443] on link "Agregar al carrito" at bounding box center [446, 447] width 108 height 25
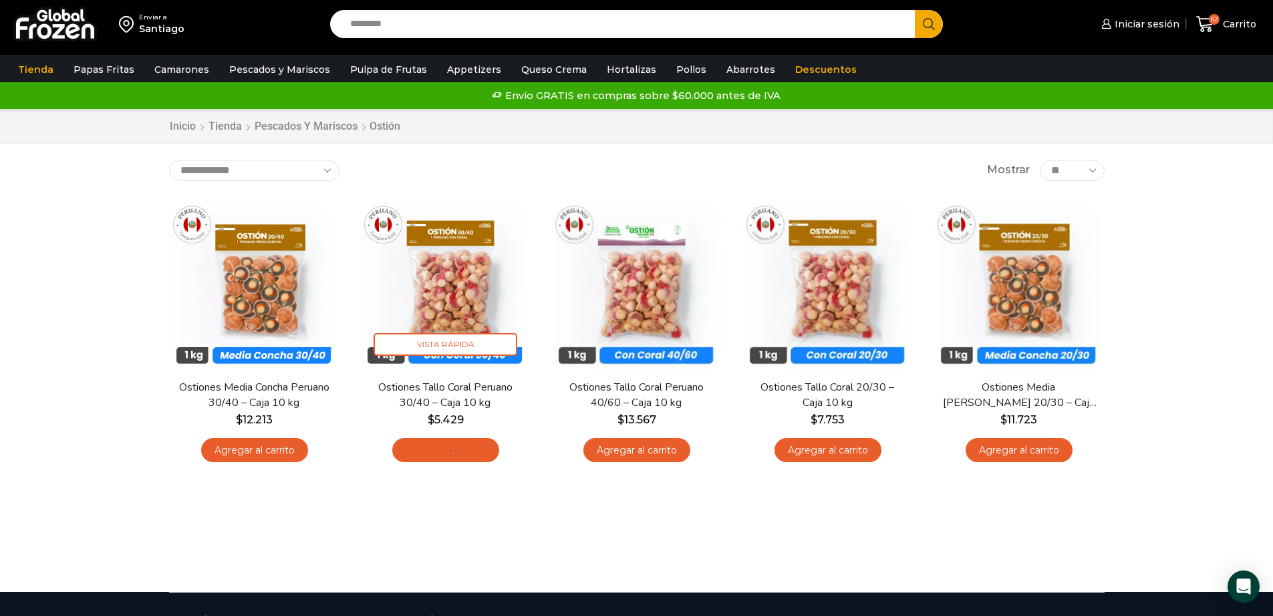
click at [496, 35] on input "Search input" at bounding box center [627, 24] width 566 height 28
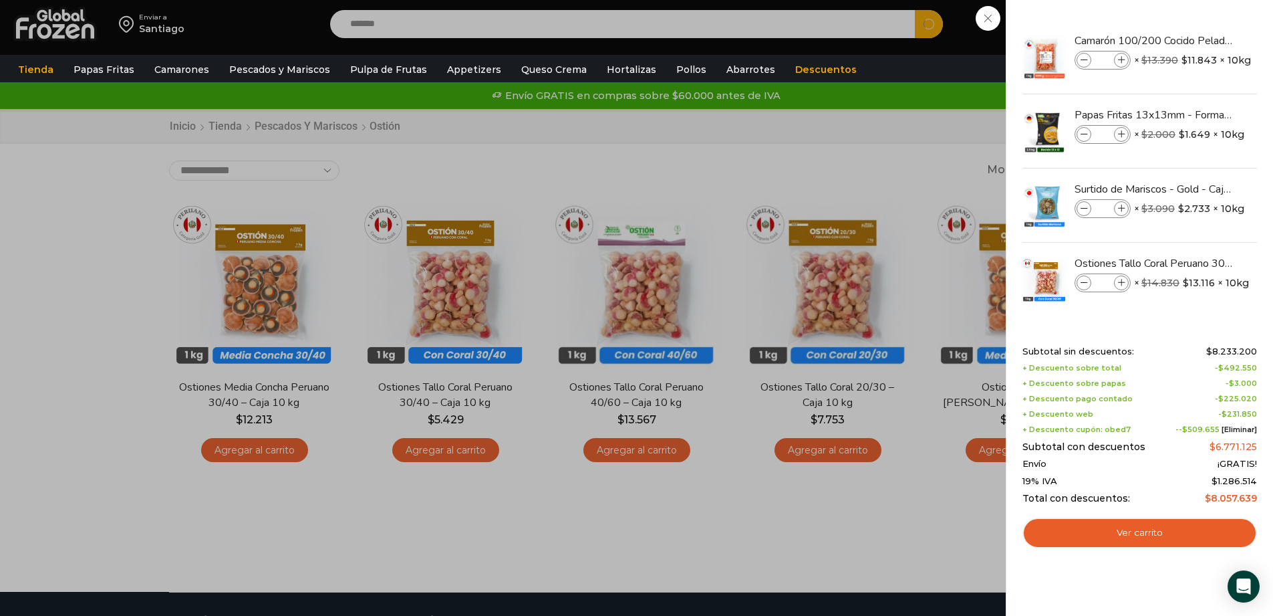
type input "*******"
click at [915, 10] on button "Search" at bounding box center [929, 24] width 28 height 28
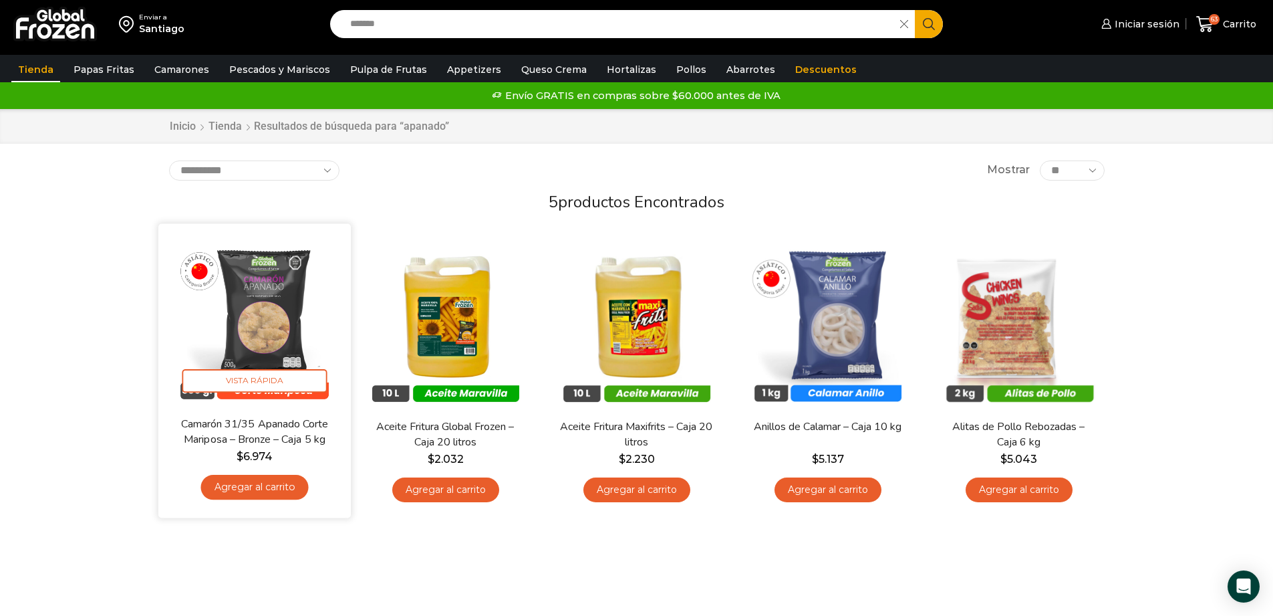
click at [284, 488] on link "Agregar al carrito" at bounding box center [255, 487] width 108 height 25
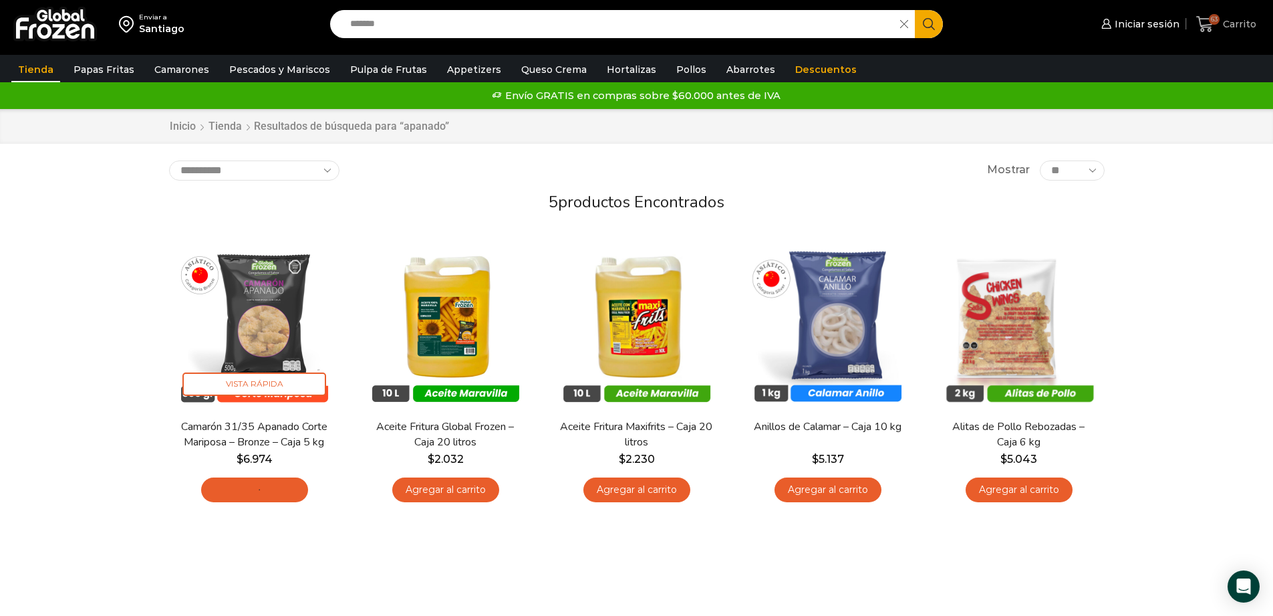
click at [1210, 31] on icon at bounding box center [1205, 24] width 17 height 16
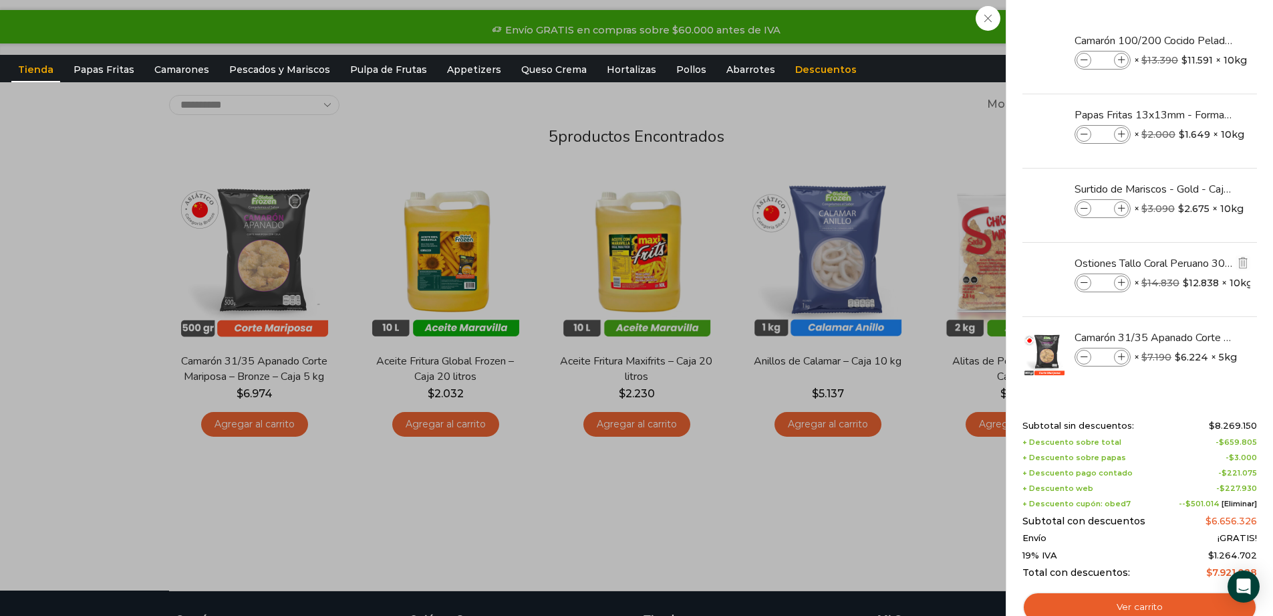
scroll to position [72, 0]
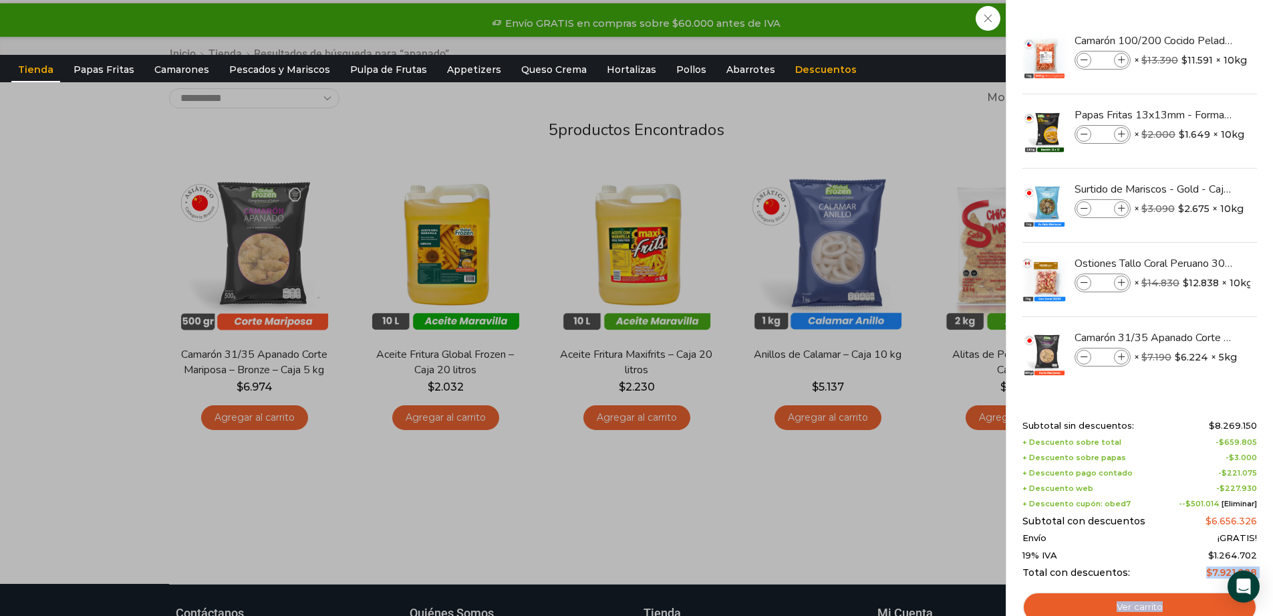
drag, startPoint x: 1209, startPoint y: 572, endPoint x: 1267, endPoint y: 571, distance: 58.2
click at [1267, 571] on div "64 Shopping Cart Camarón 100/200 Cocido Pelado - Super Prime - Caja 10 kg Camar…" at bounding box center [1139, 308] width 267 height 616
click at [1175, 600] on link "Ver carrito" at bounding box center [1140, 607] width 235 height 31
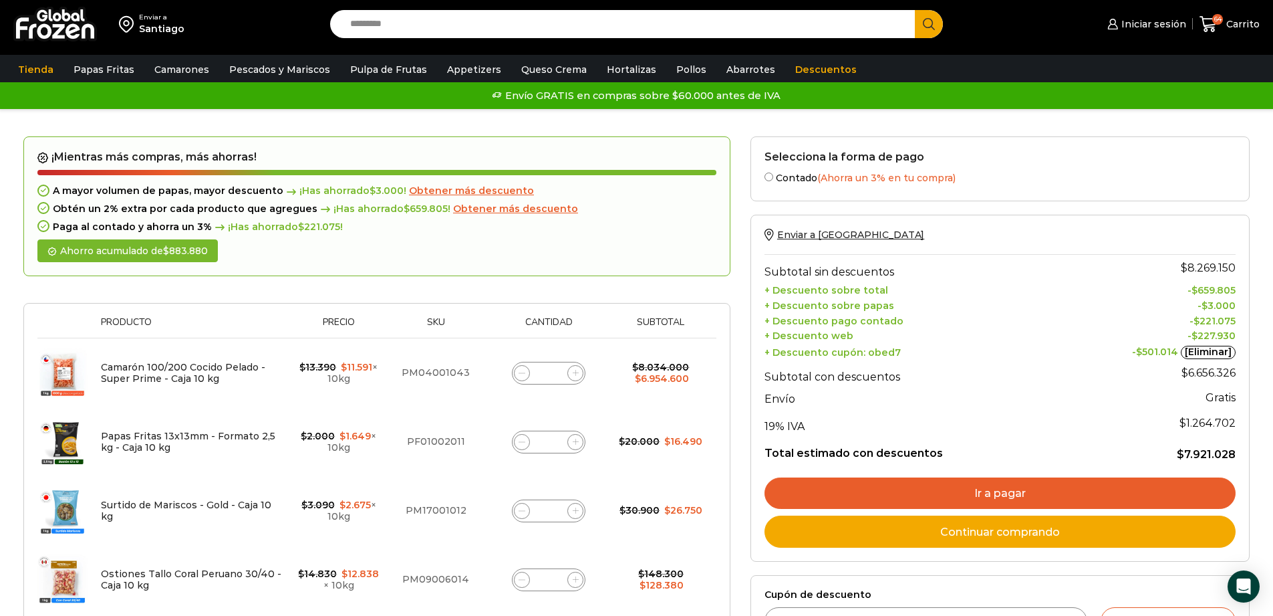
click at [1189, 443] on td "$ 7.921.028" at bounding box center [1152, 448] width 168 height 25
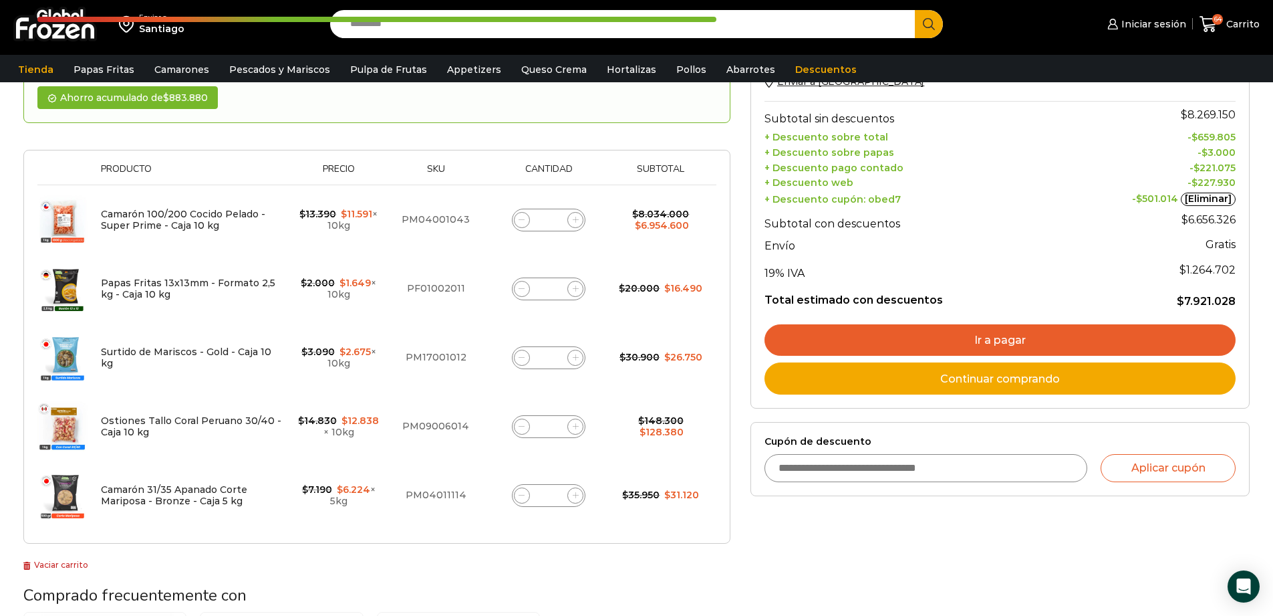
scroll to position [148, 0]
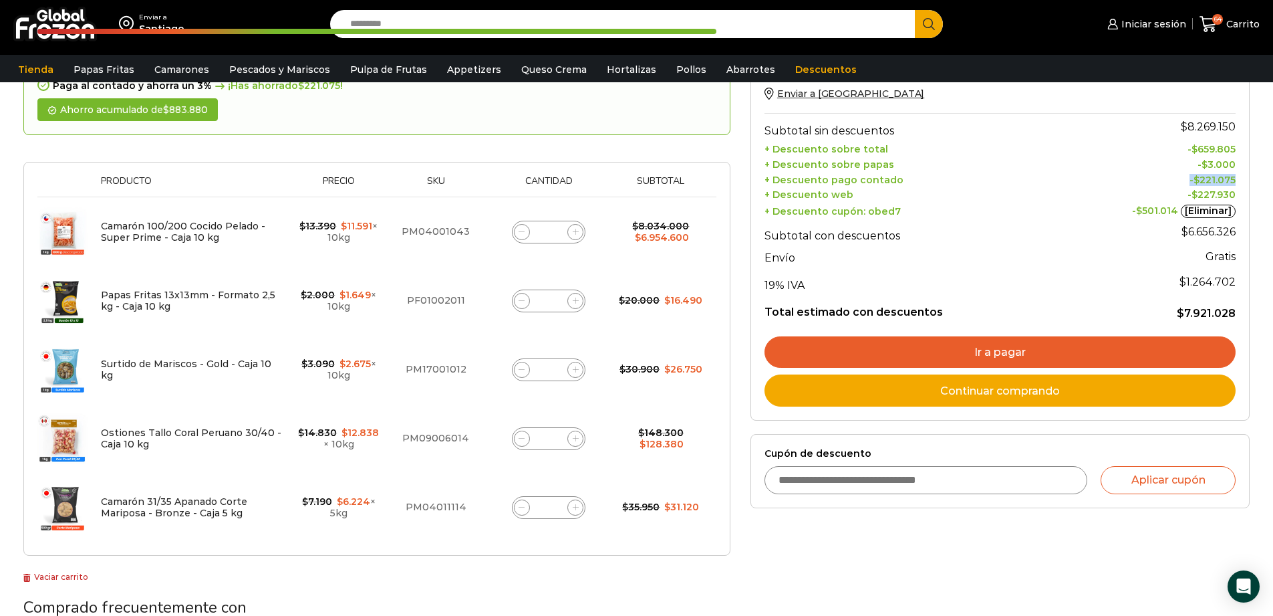
drag, startPoint x: 1193, startPoint y: 180, endPoint x: 1233, endPoint y: 177, distance: 40.9
click at [1233, 177] on td "- $ 221.075" at bounding box center [1152, 177] width 168 height 15
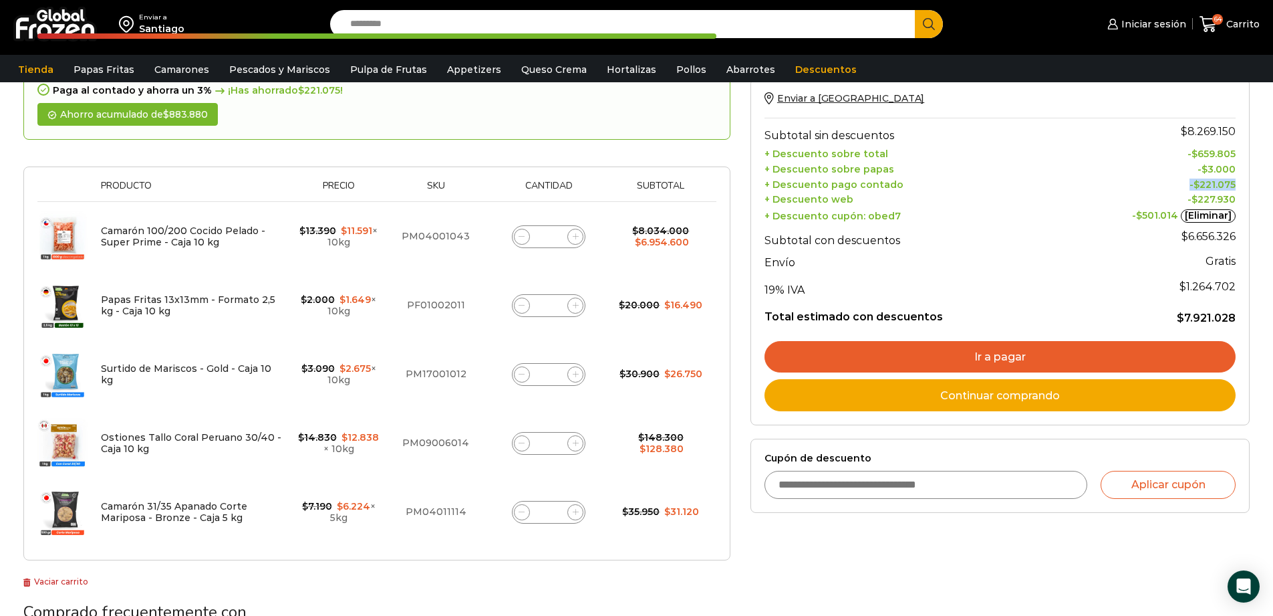
scroll to position [149, 0]
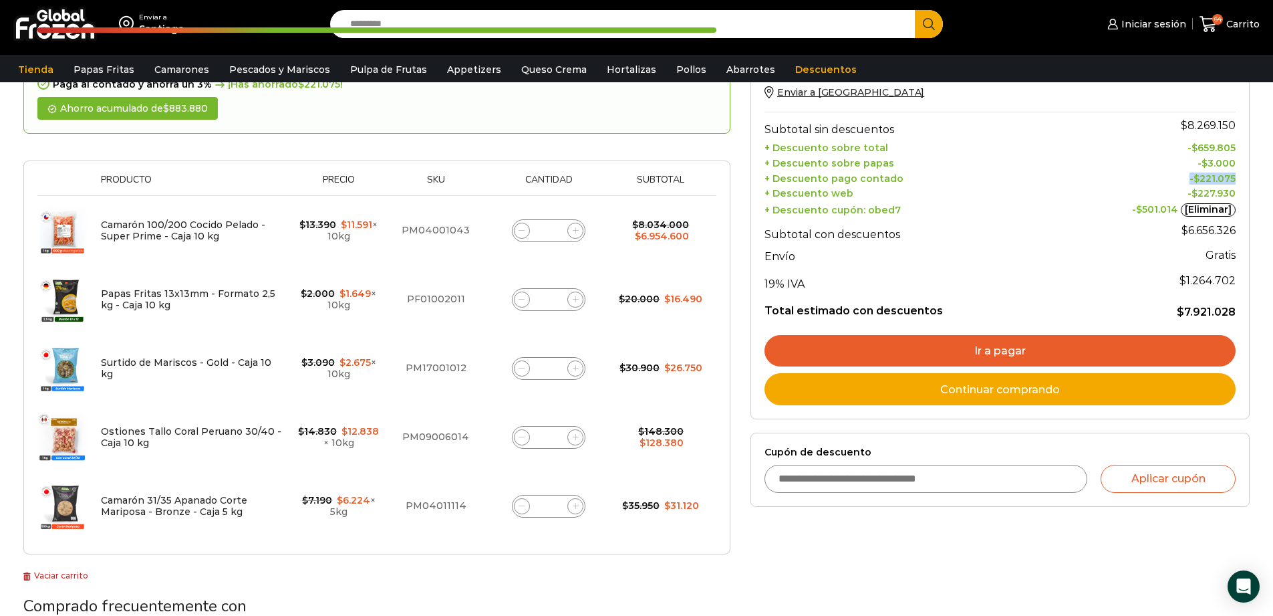
click at [521, 299] on icon at bounding box center [522, 299] width 6 height 6
type input "*"
click at [519, 374] on span at bounding box center [522, 368] width 16 height 16
type input "*"
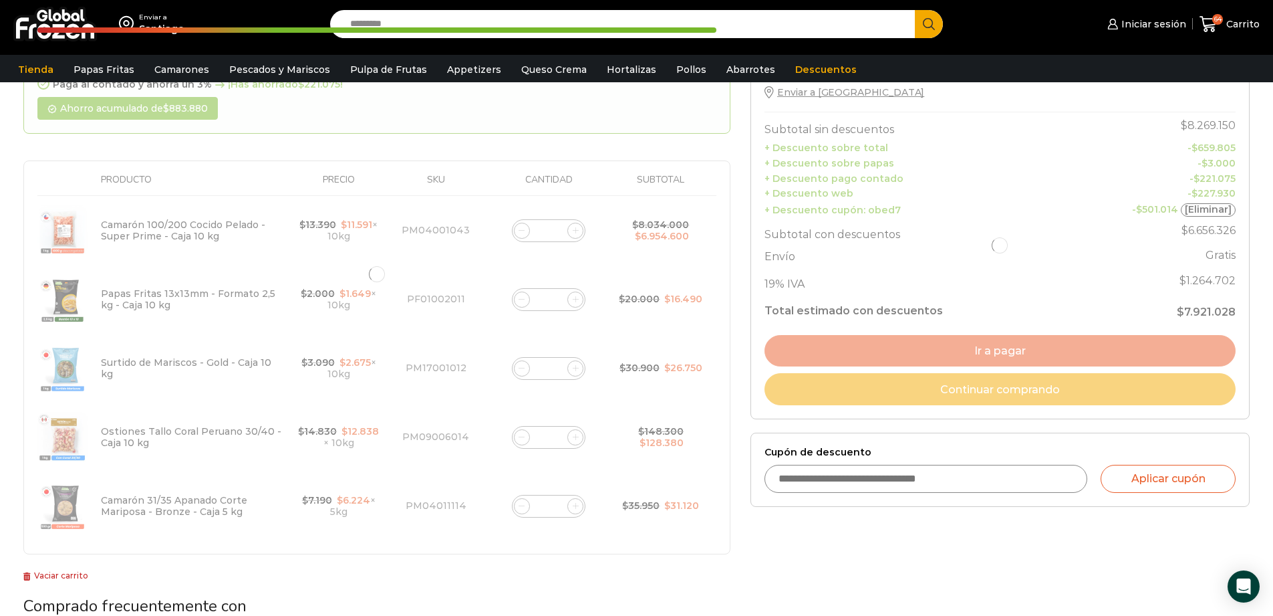
click at [523, 439] on div at bounding box center [376, 274] width 707 height 561
click at [524, 438] on div at bounding box center [376, 274] width 707 height 561
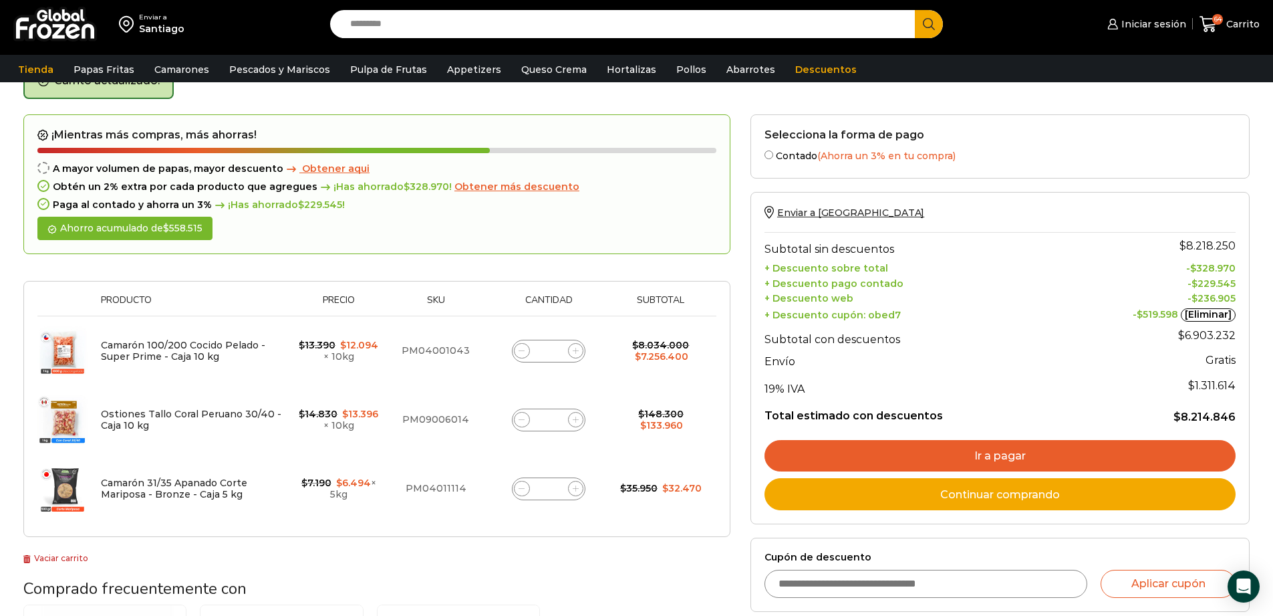
scroll to position [76, 0]
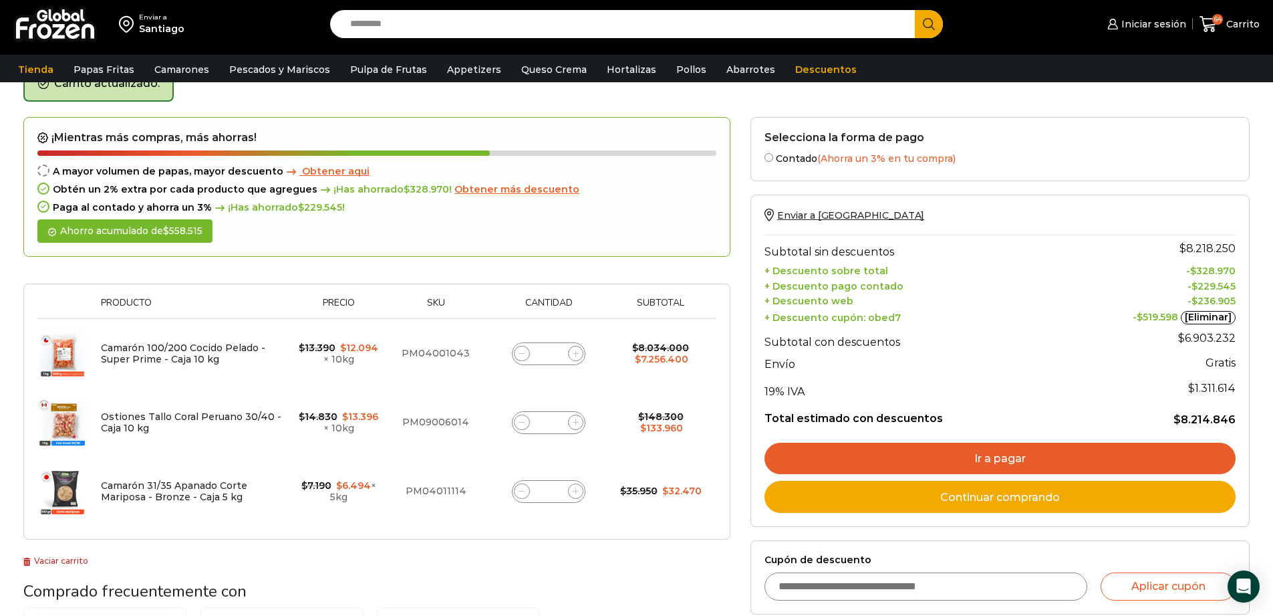
click at [525, 424] on icon at bounding box center [522, 422] width 6 height 6
type input "*"
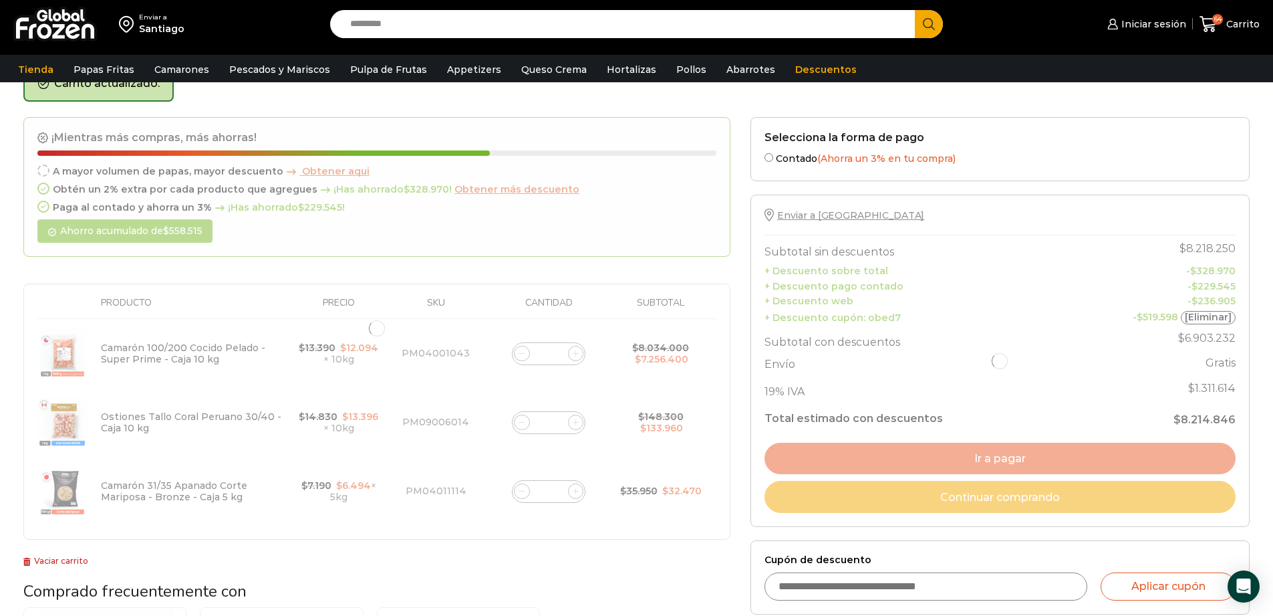
click at [522, 495] on div at bounding box center [376, 328] width 707 height 423
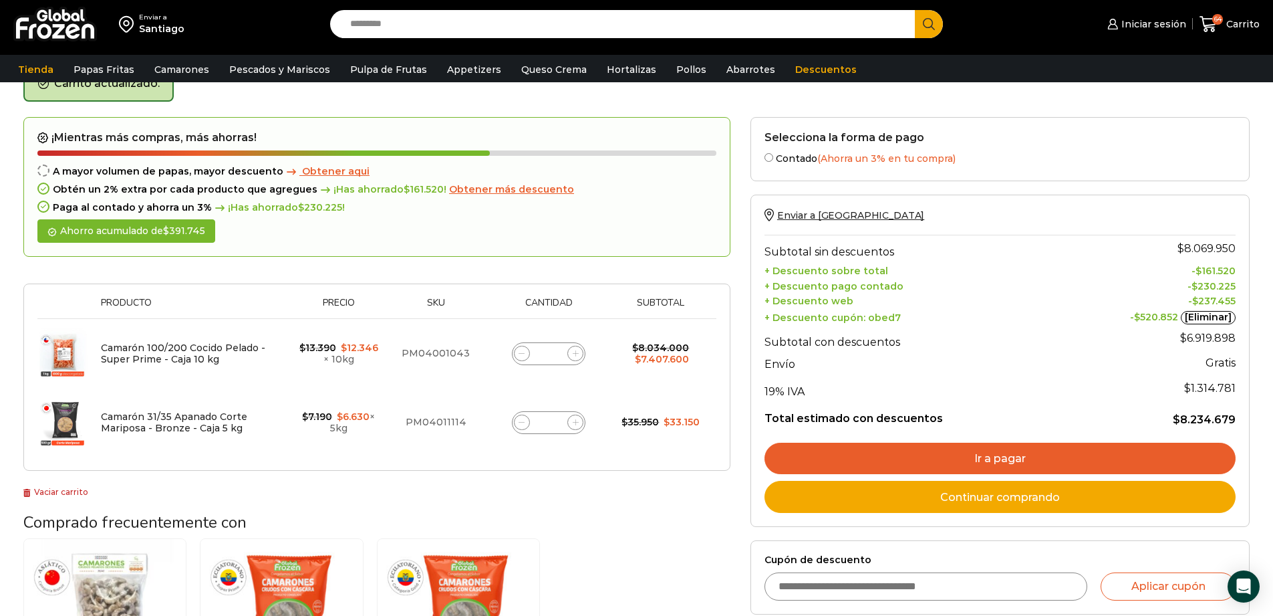
click at [523, 427] on span at bounding box center [522, 422] width 16 height 16
type input "*"
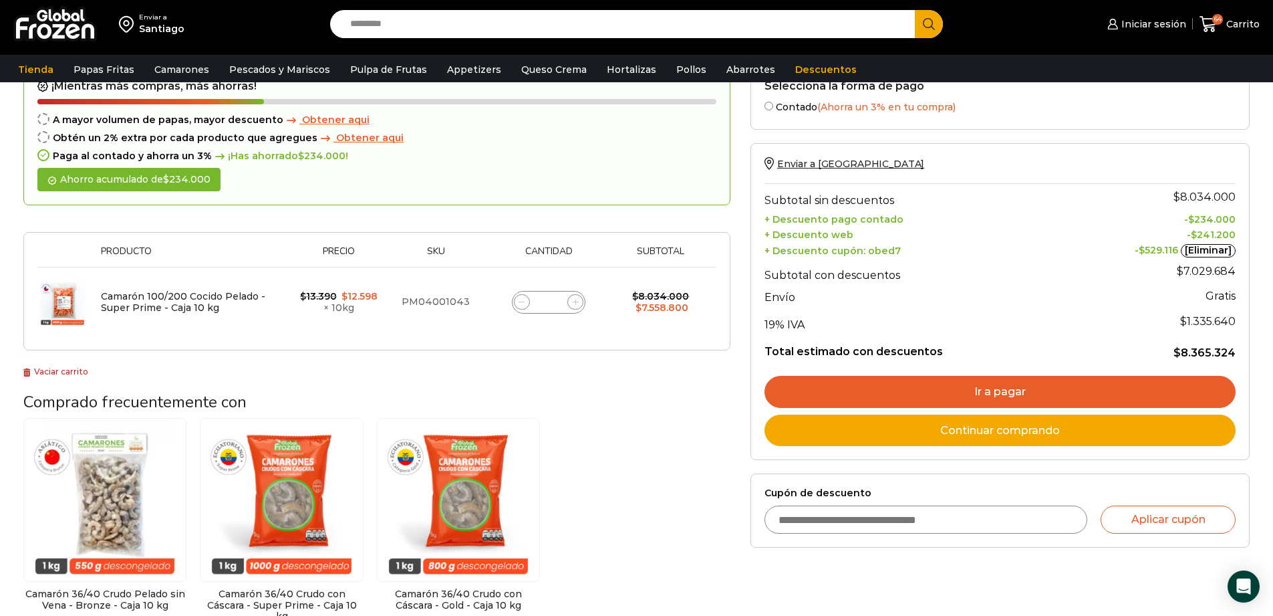
scroll to position [126, 0]
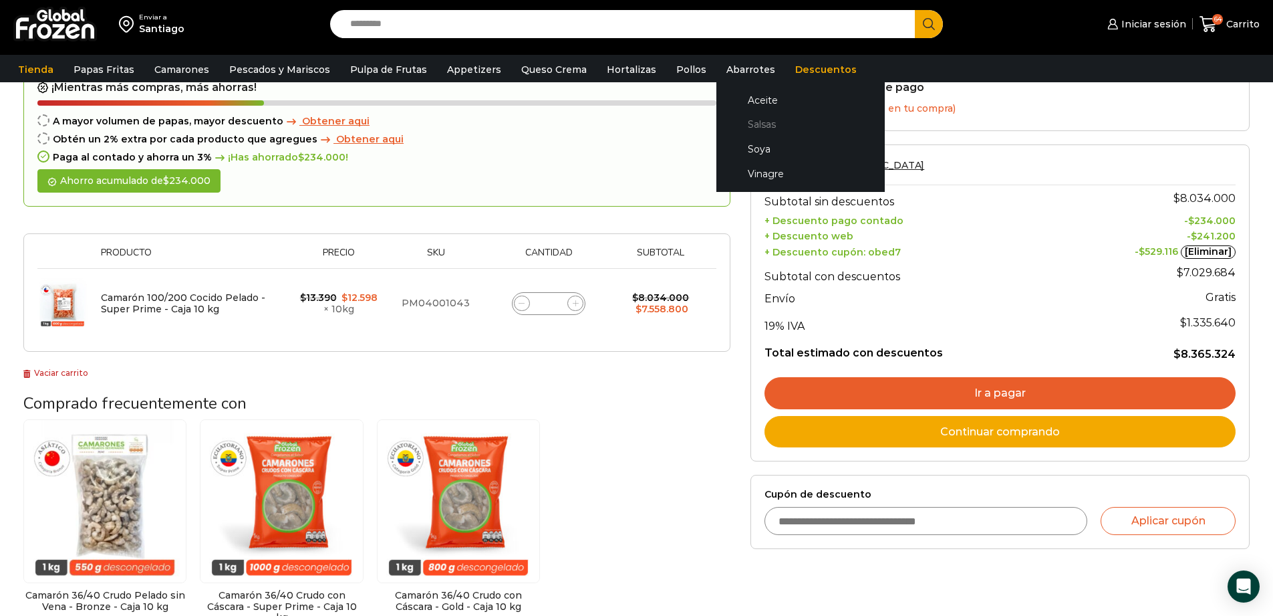
click at [748, 118] on link "Salsas" at bounding box center [801, 124] width 142 height 25
